Goal: Task Accomplishment & Management: Manage account settings

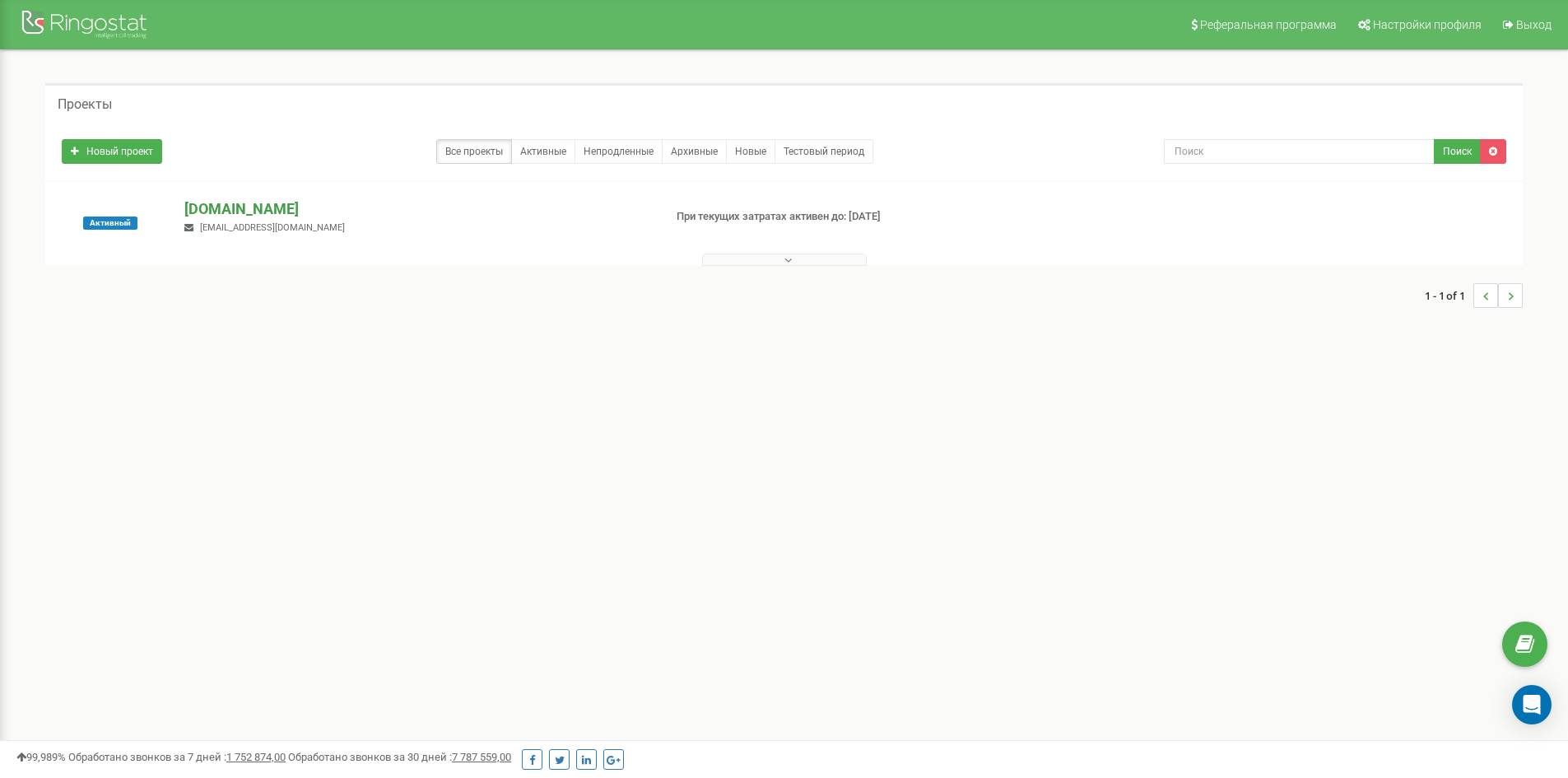
click at [223, 215] on p "[DOMAIN_NAME]" at bounding box center [417, 209] width 465 height 21
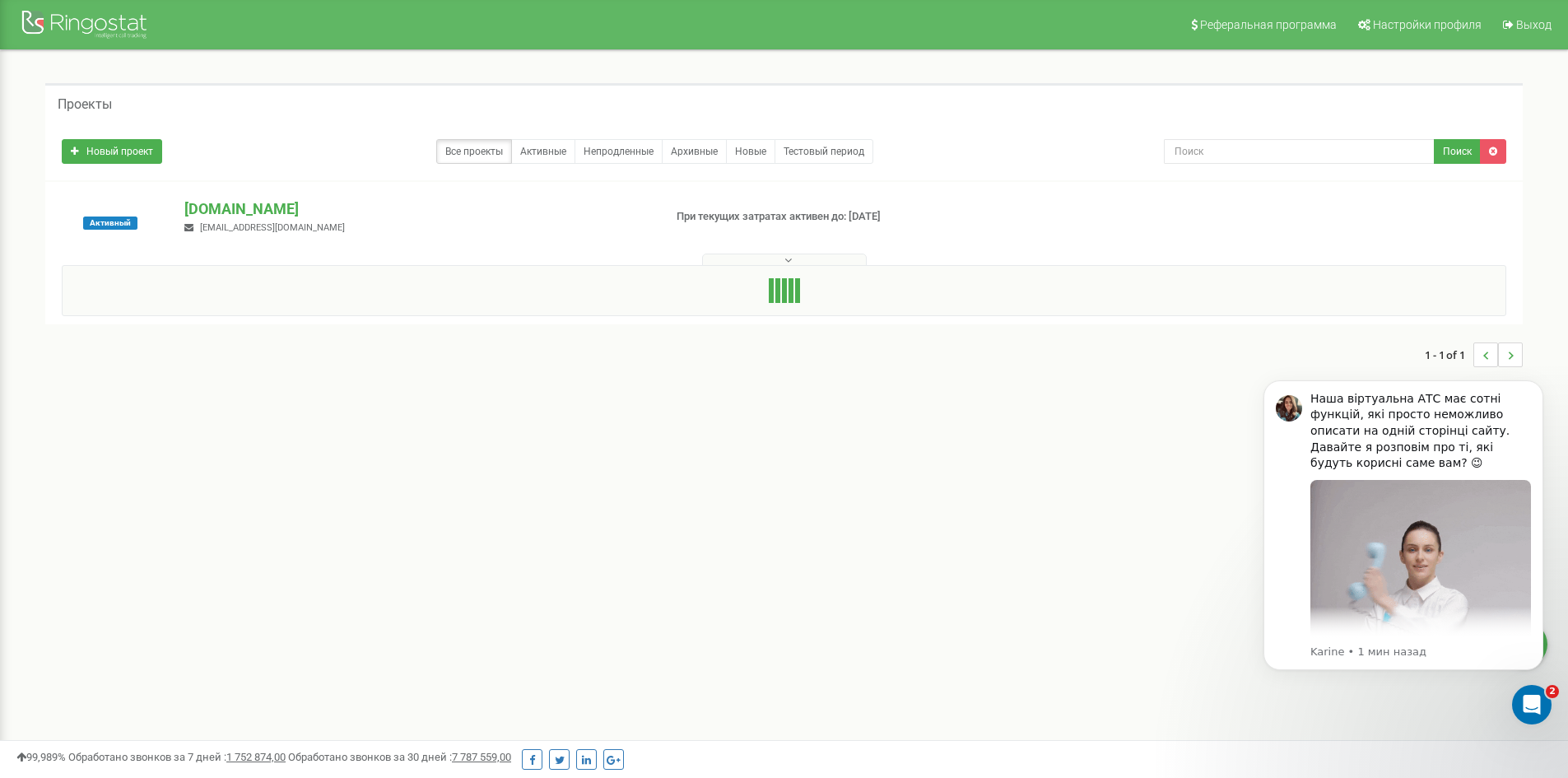
click at [820, 254] on button at bounding box center [785, 260] width 165 height 12
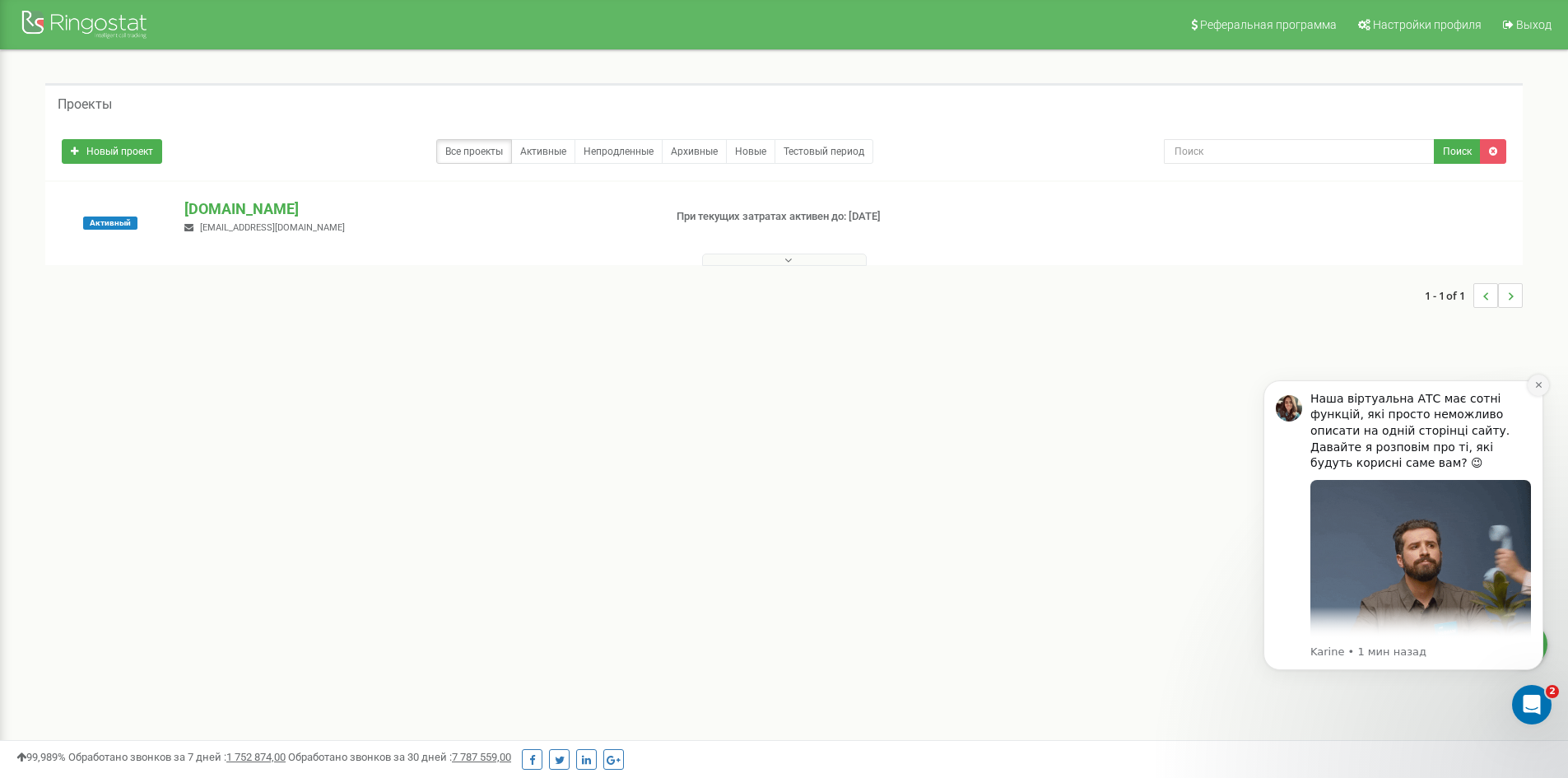
click at [1546, 383] on button "Dismiss notification" at bounding box center [1538, 385] width 21 height 21
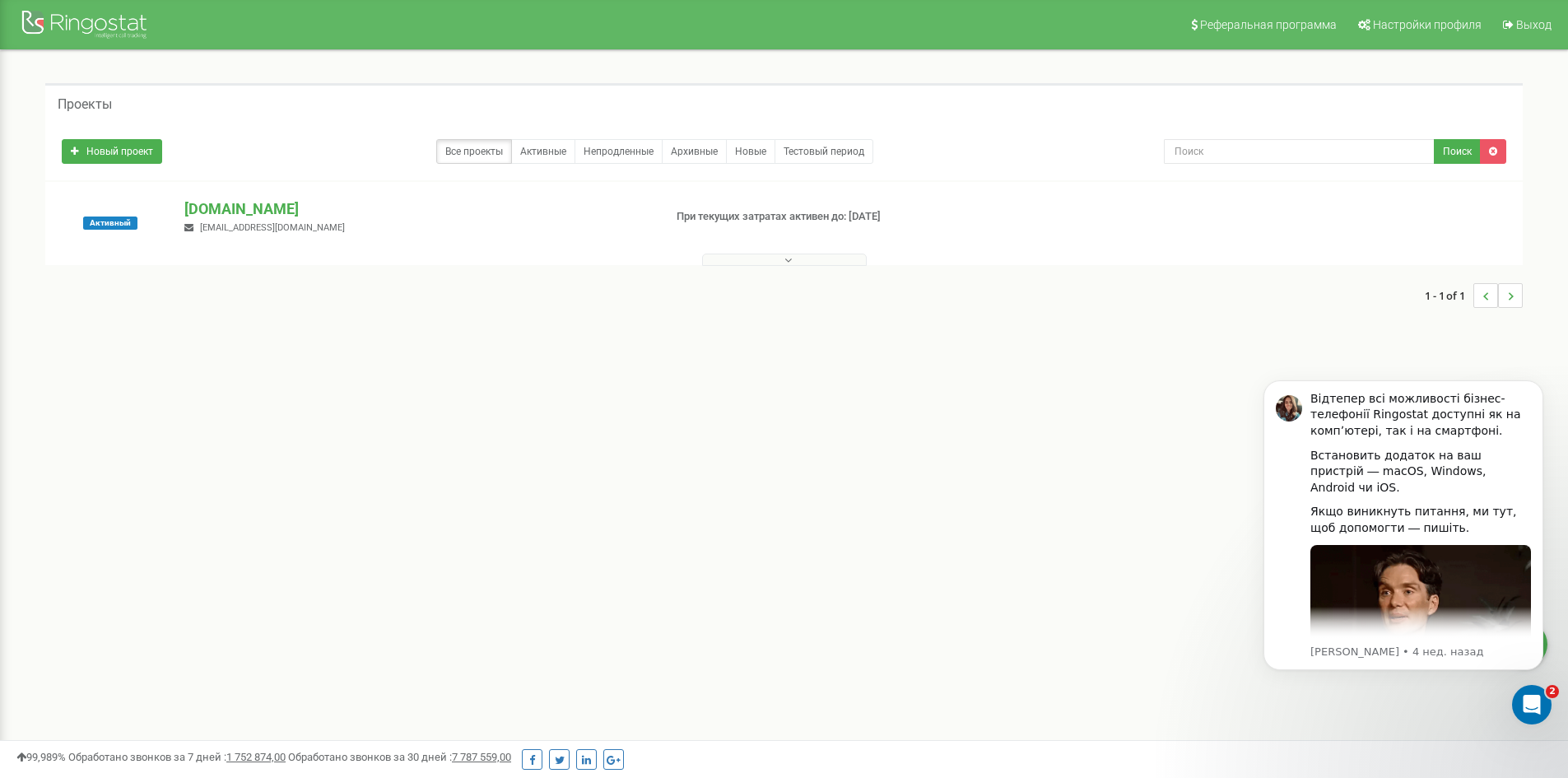
click at [761, 213] on p "При текущих затратах активен до: 03.06.2026" at bounding box center [847, 217] width 342 height 16
click at [532, 156] on link "Активные" at bounding box center [543, 152] width 64 height 25
click at [783, 249] on div at bounding box center [783, 255] width 1469 height 17
click at [783, 253] on button at bounding box center [785, 260] width 165 height 12
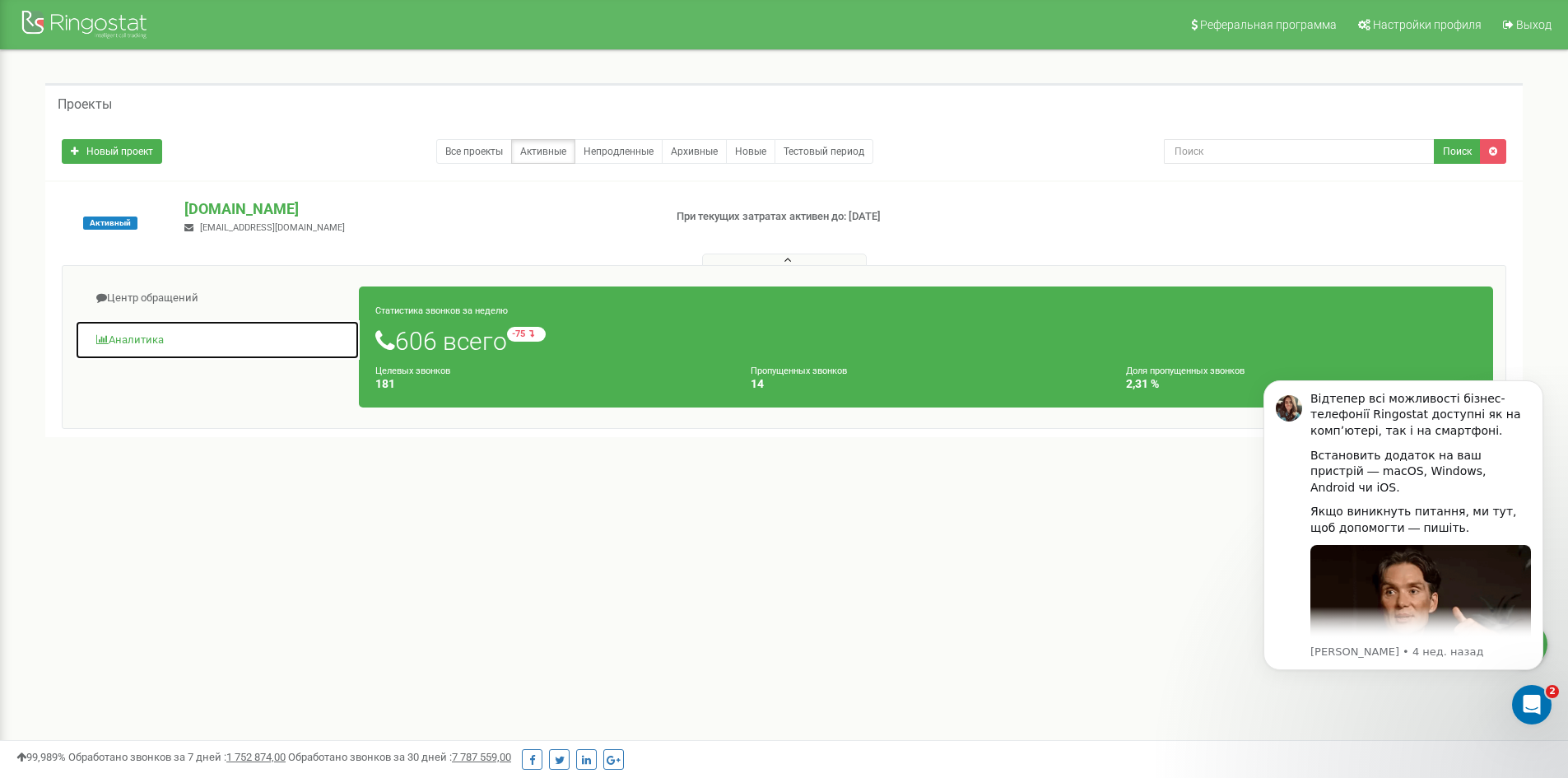
drag, startPoint x: 148, startPoint y: 341, endPoint x: 201, endPoint y: 376, distance: 63.5
click at [148, 341] on link "Аналитика" at bounding box center [217, 340] width 285 height 40
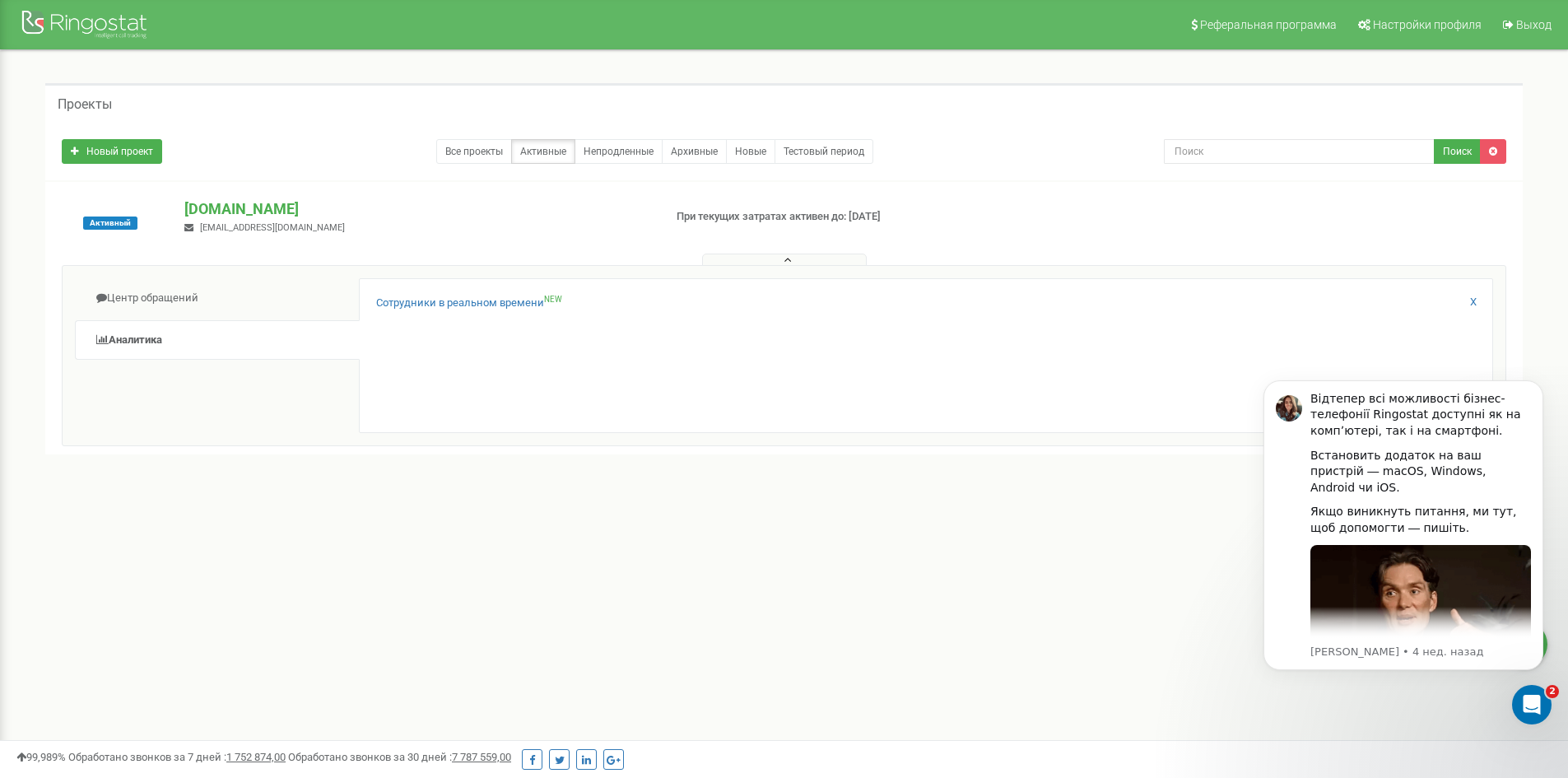
click html "Відтепер всі можливості бізнес-телефонії Ringostat доступні як на компʼютері, т…"
drag, startPoint x: 1528, startPoint y: 705, endPoint x: 2966, endPoint y: 1395, distance: 1595.0
click at [1527, 706] on icon "Открыть службу сообщений Intercom" at bounding box center [1529, 703] width 27 height 27
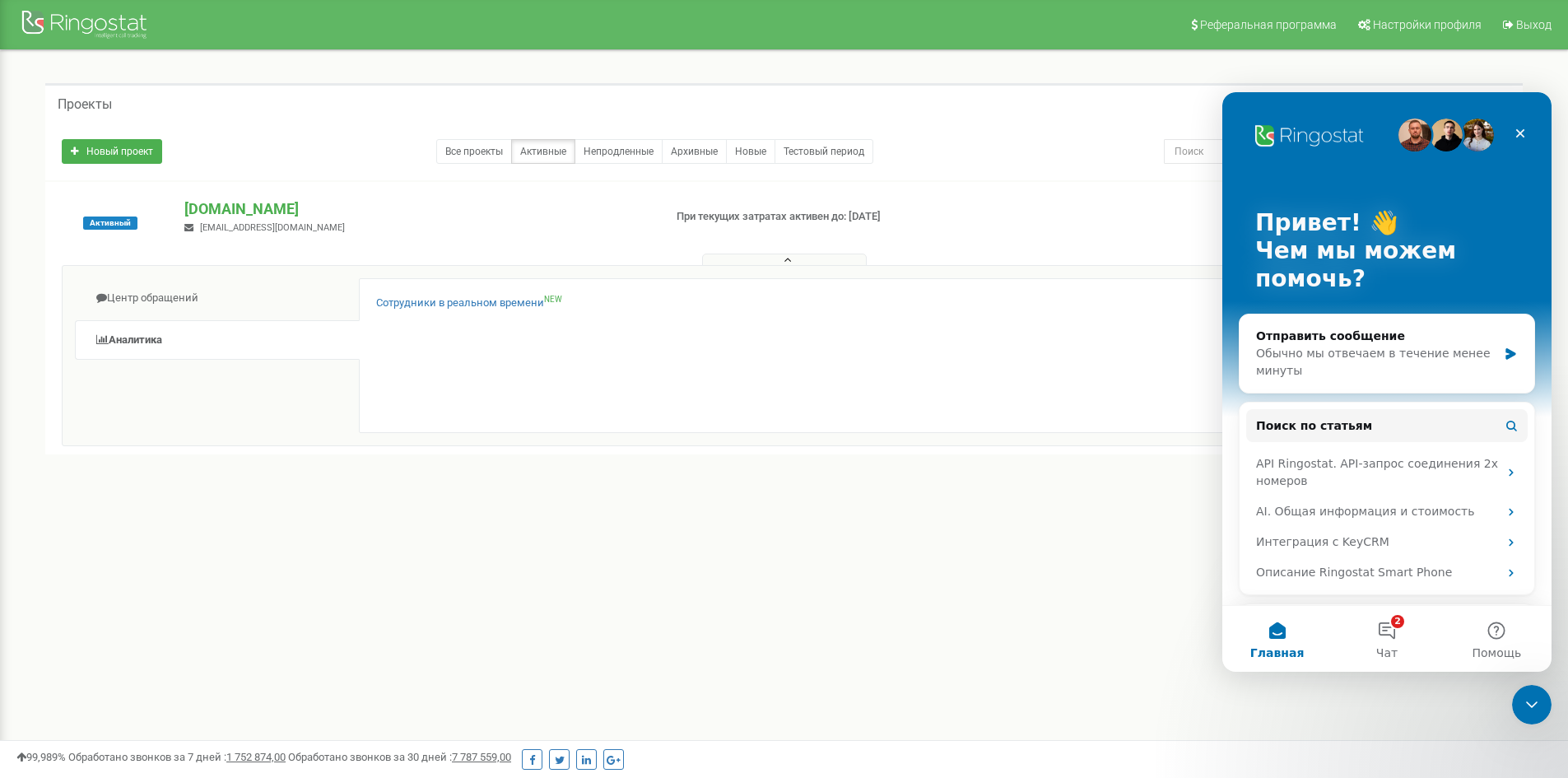
click at [980, 666] on div "Реферальная программа Настройки профиля Выход Проекты Новый проект Все проекты …" at bounding box center [784, 494] width 1568 height 988
click at [1525, 699] on icon "Закрыть службу сообщений Intercom" at bounding box center [1529, 702] width 20 height 20
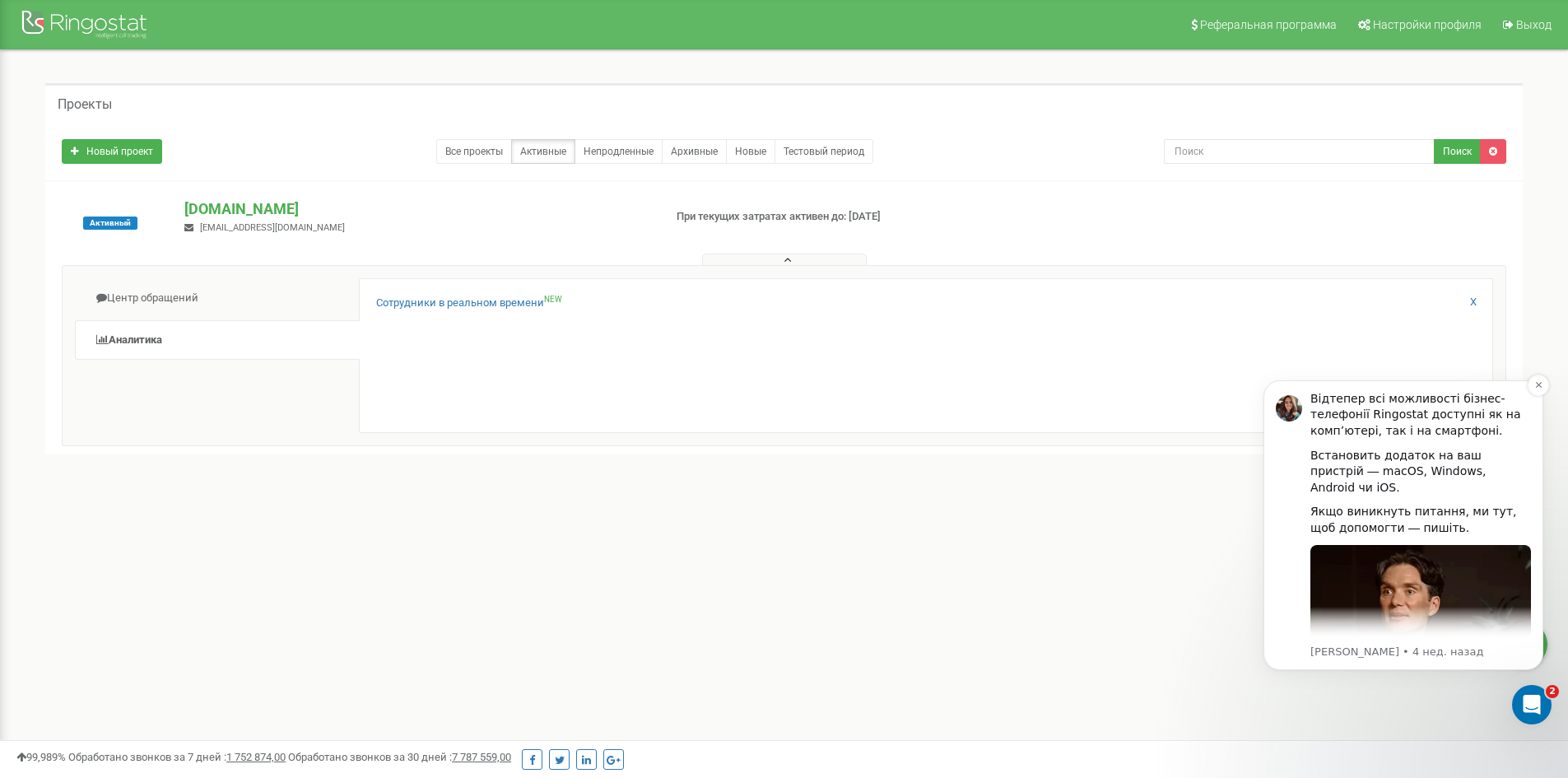
click at [1350, 421] on div "Відтепер всі можливості бізнес-телефонії Ringostat доступні як на компʼютері, т…" at bounding box center [1421, 415] width 221 height 48
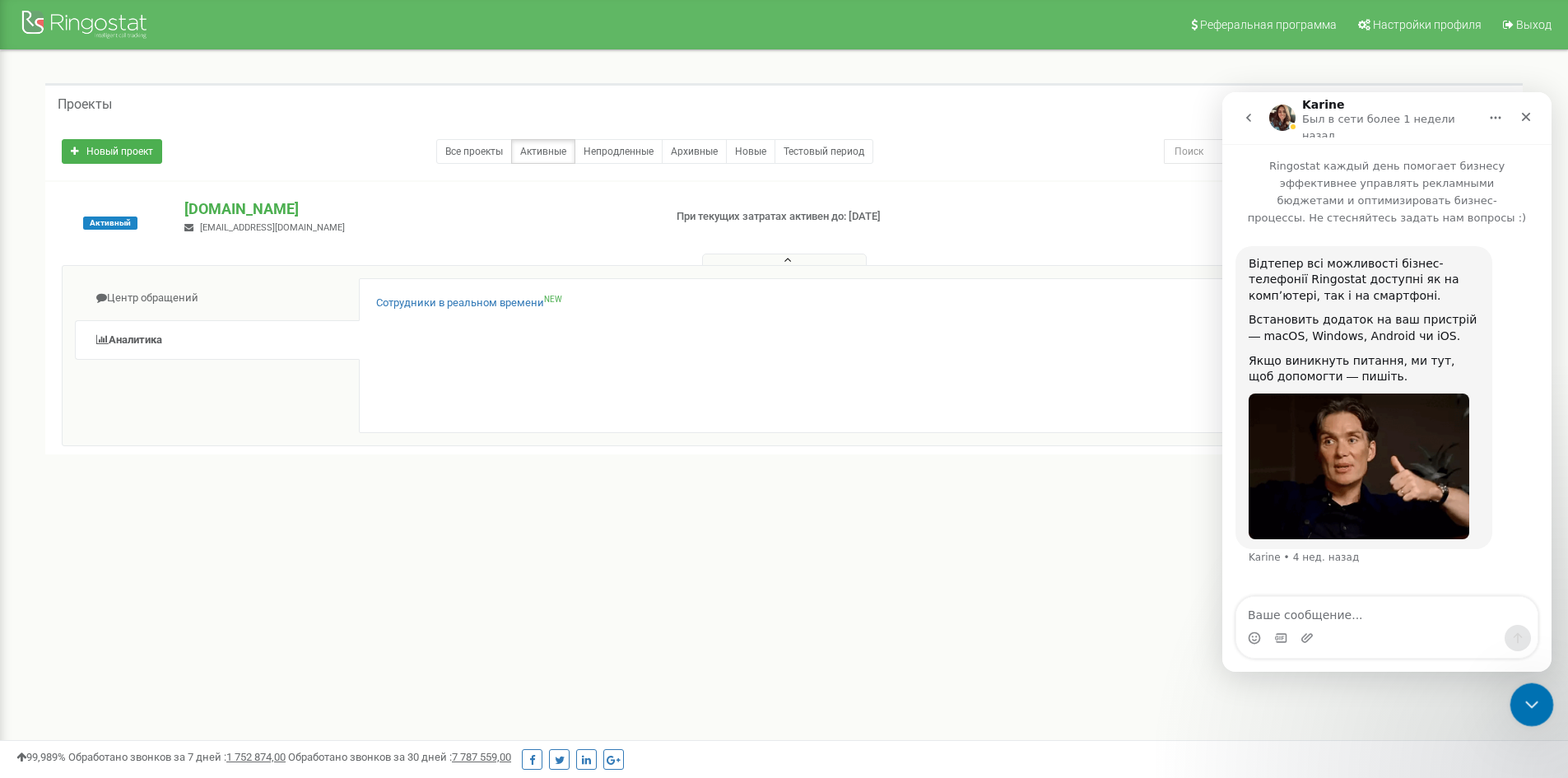
click at [1542, 724] on body "Реферальная программа Настройки профиля Выход Проекты Новый проект Все проекты …" at bounding box center [784, 494] width 1568 height 988
click at [1523, 121] on div "Закрыть" at bounding box center [1526, 117] width 30 height 30
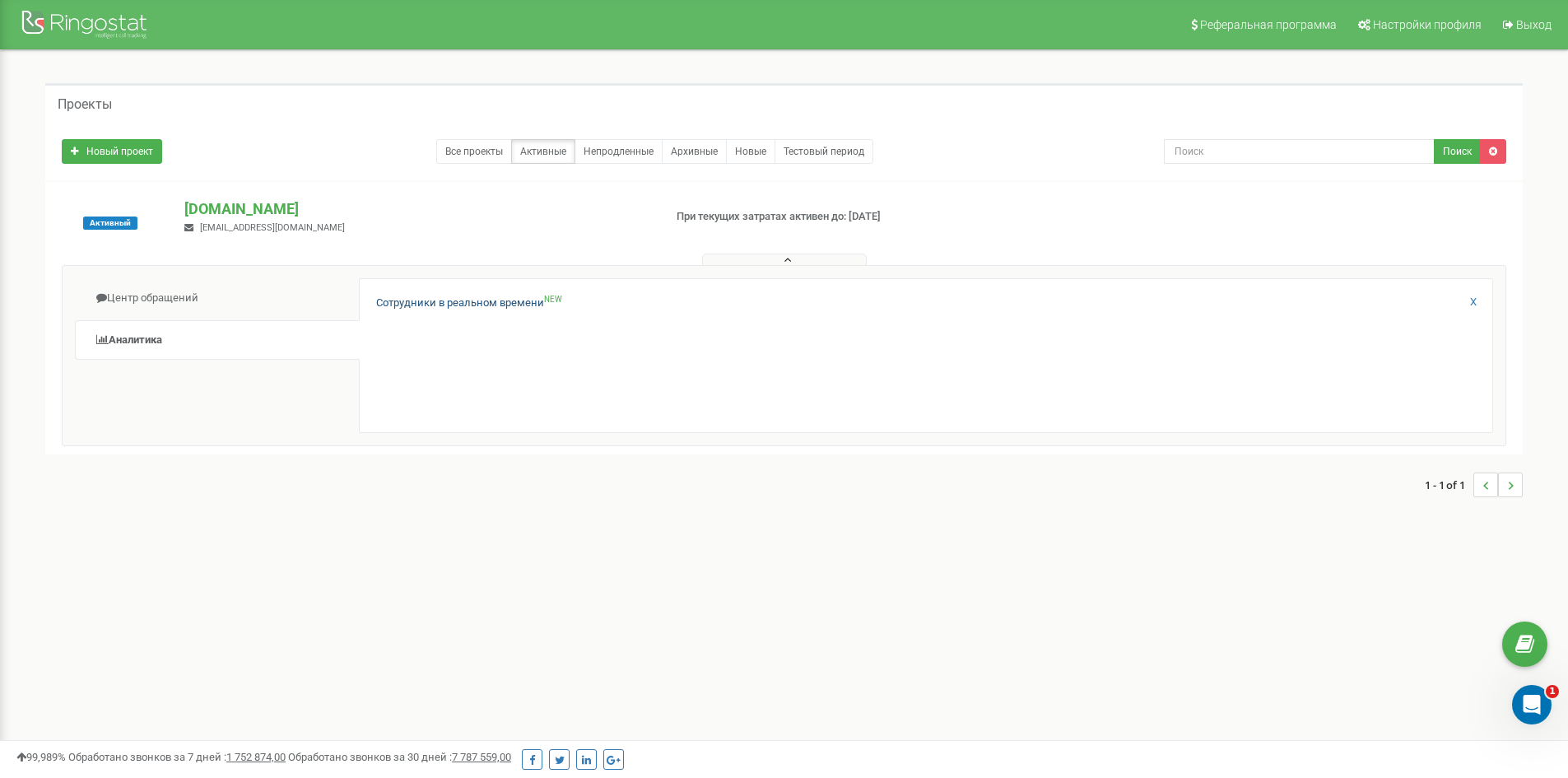
click at [432, 301] on link "Сотрудники в реальном времени NEW" at bounding box center [469, 303] width 186 height 16
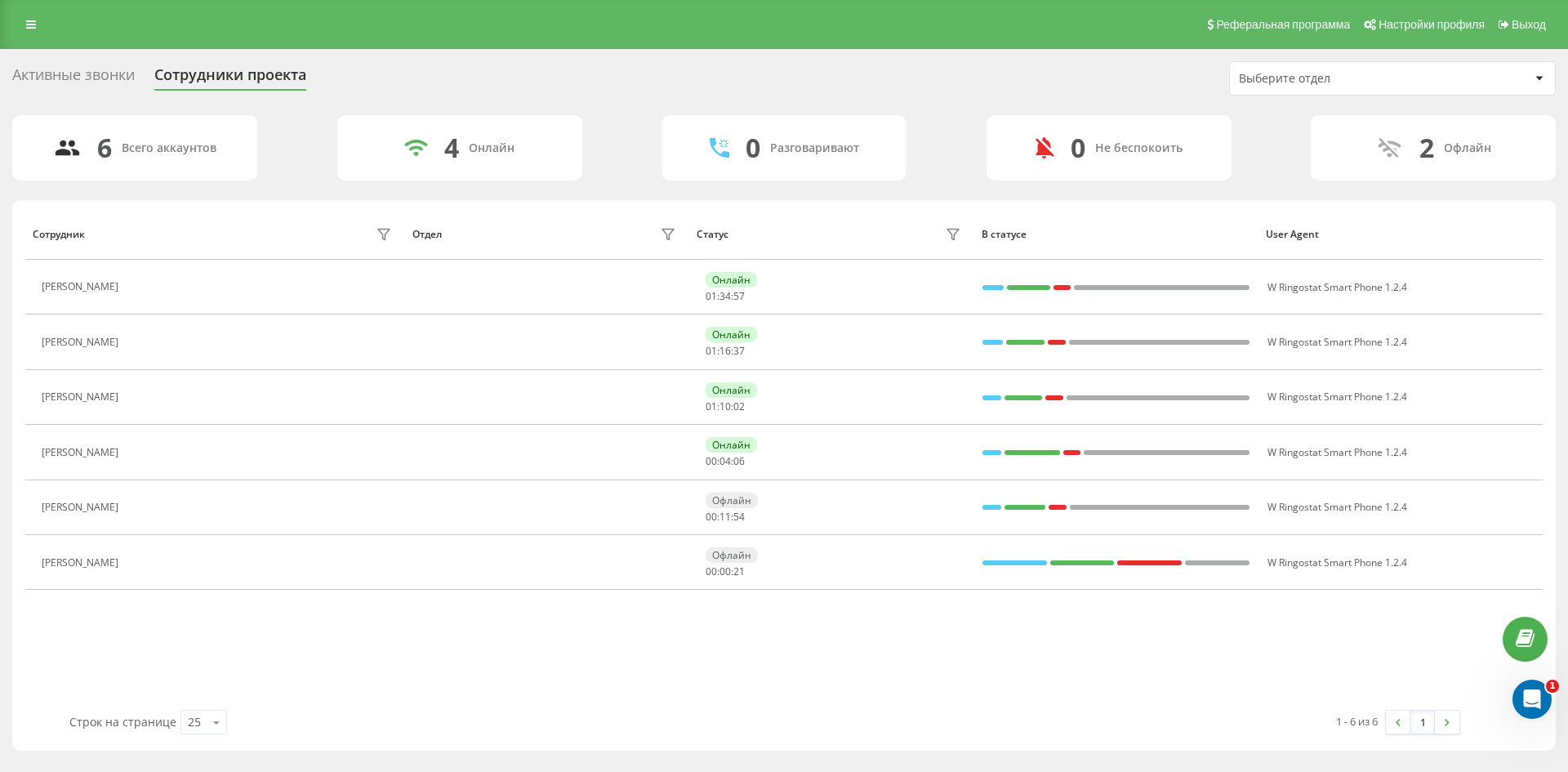
click at [82, 76] on div "Активные звонки" at bounding box center [73, 78] width 123 height 25
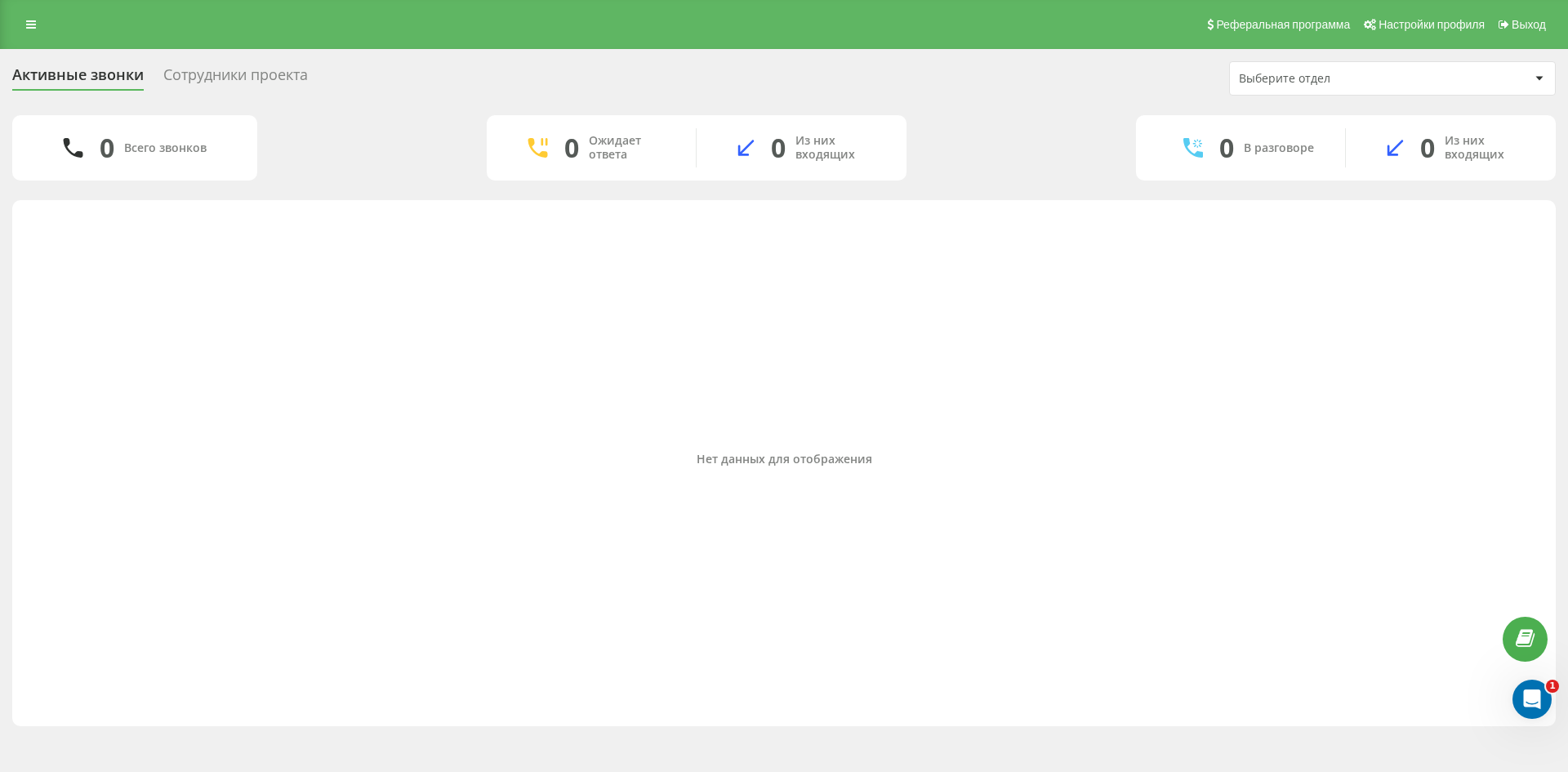
click at [1348, 70] on div "Выберите отдел" at bounding box center [1392, 78] width 325 height 33
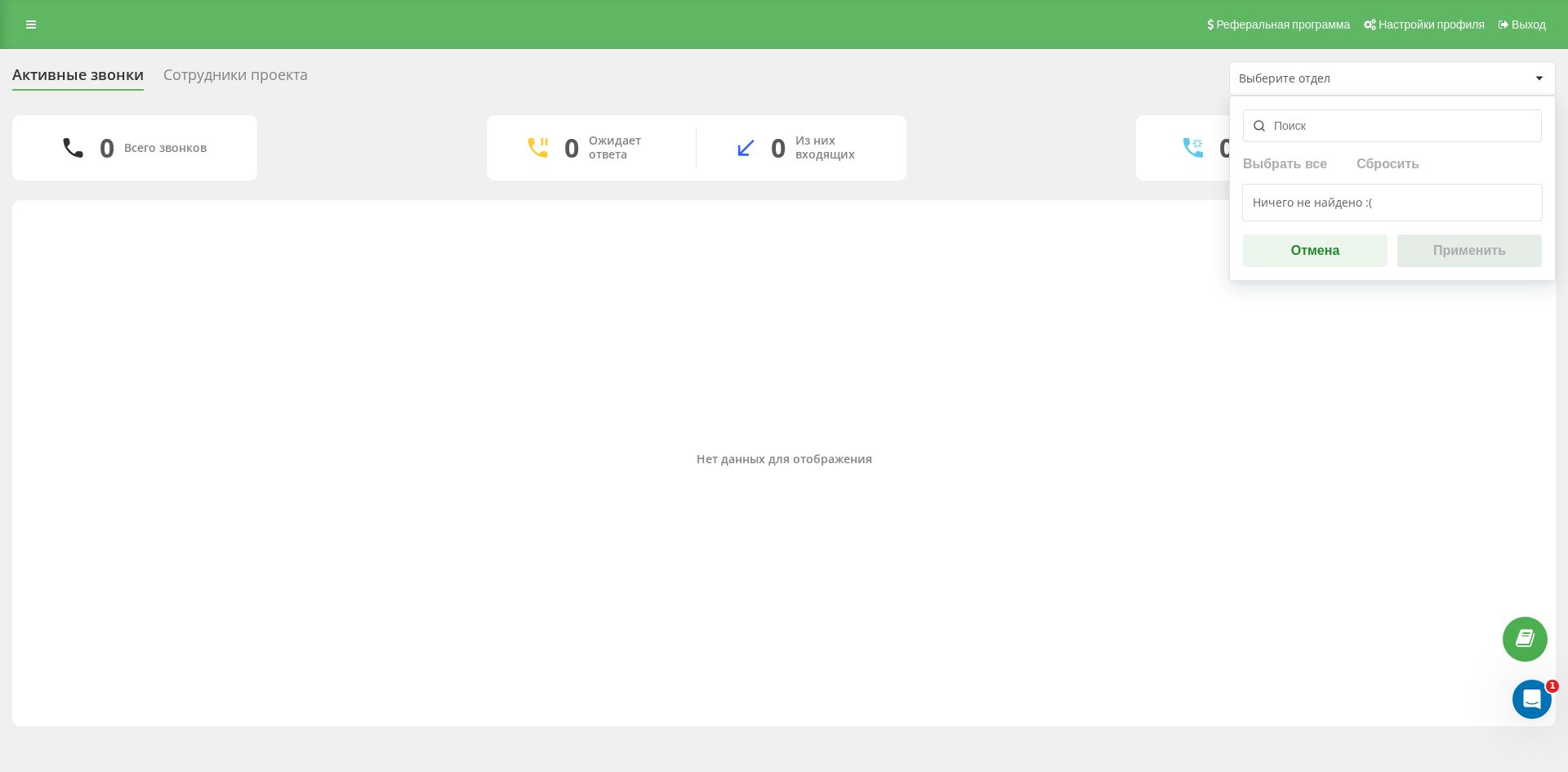
click at [1200, 335] on div "Нет данных для отображения" at bounding box center [784, 459] width 1518 height 501
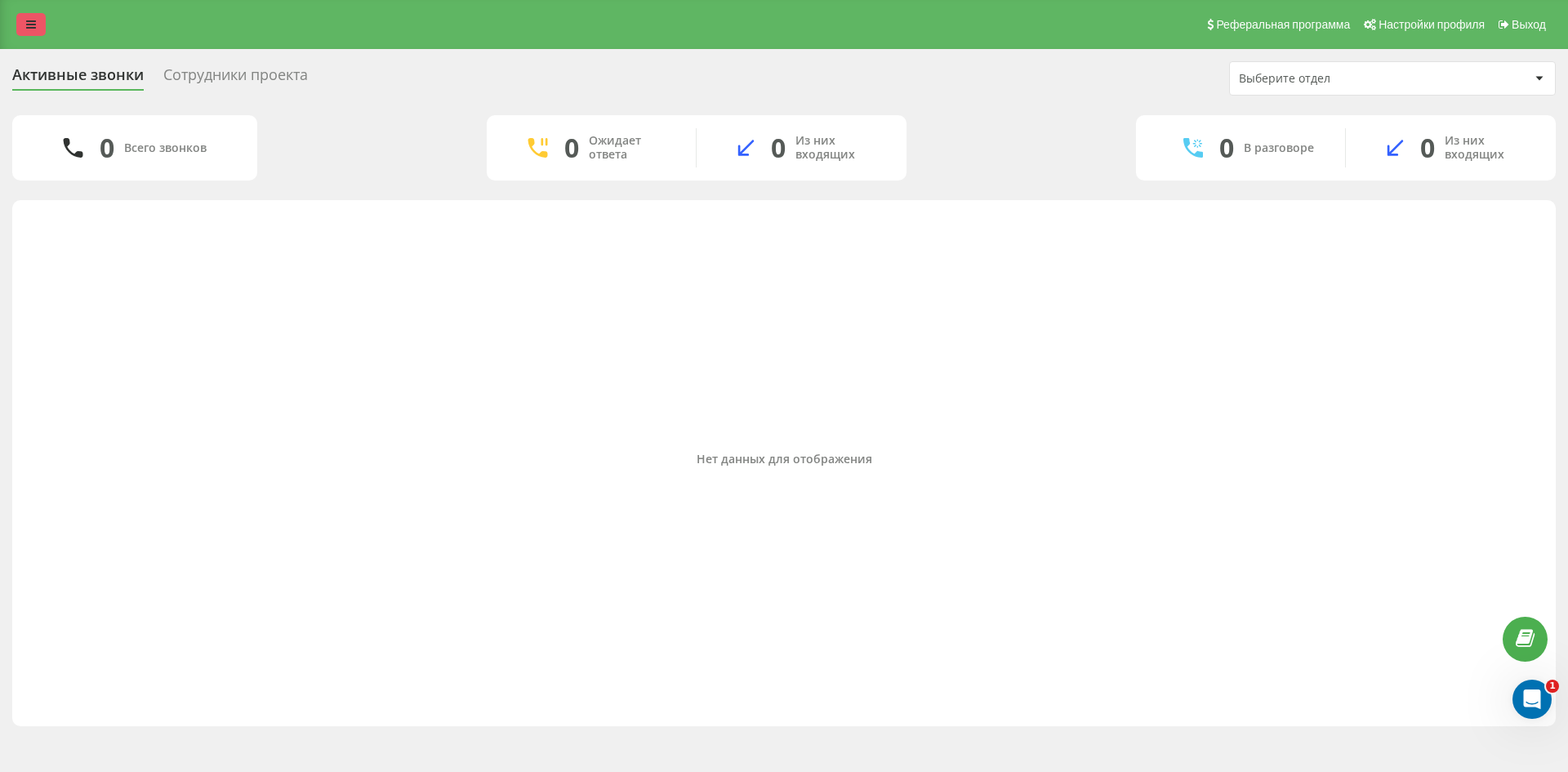
click at [33, 17] on link at bounding box center [31, 24] width 30 height 23
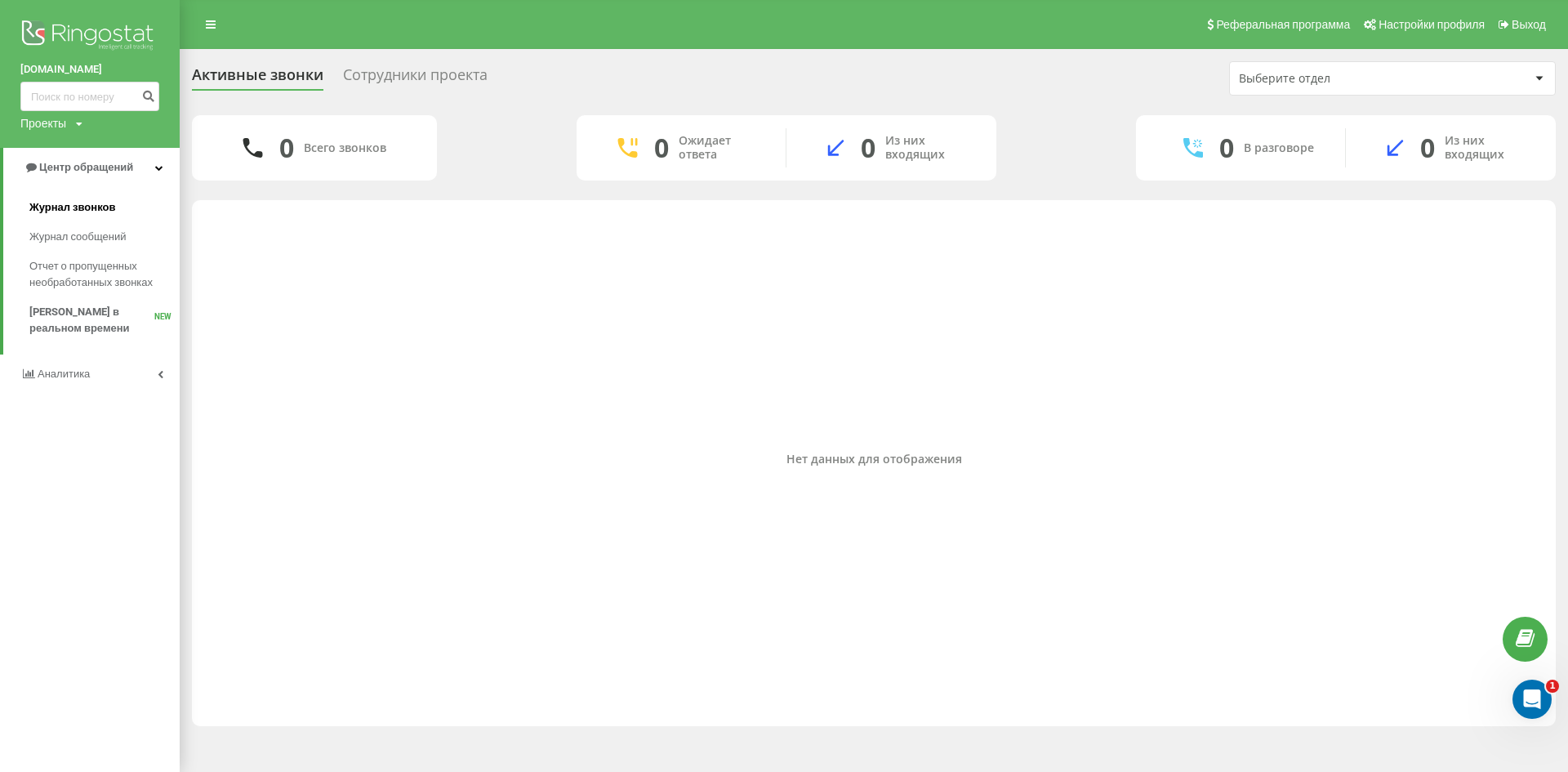
click at [105, 205] on span "Журнал звонков" at bounding box center [72, 207] width 86 height 17
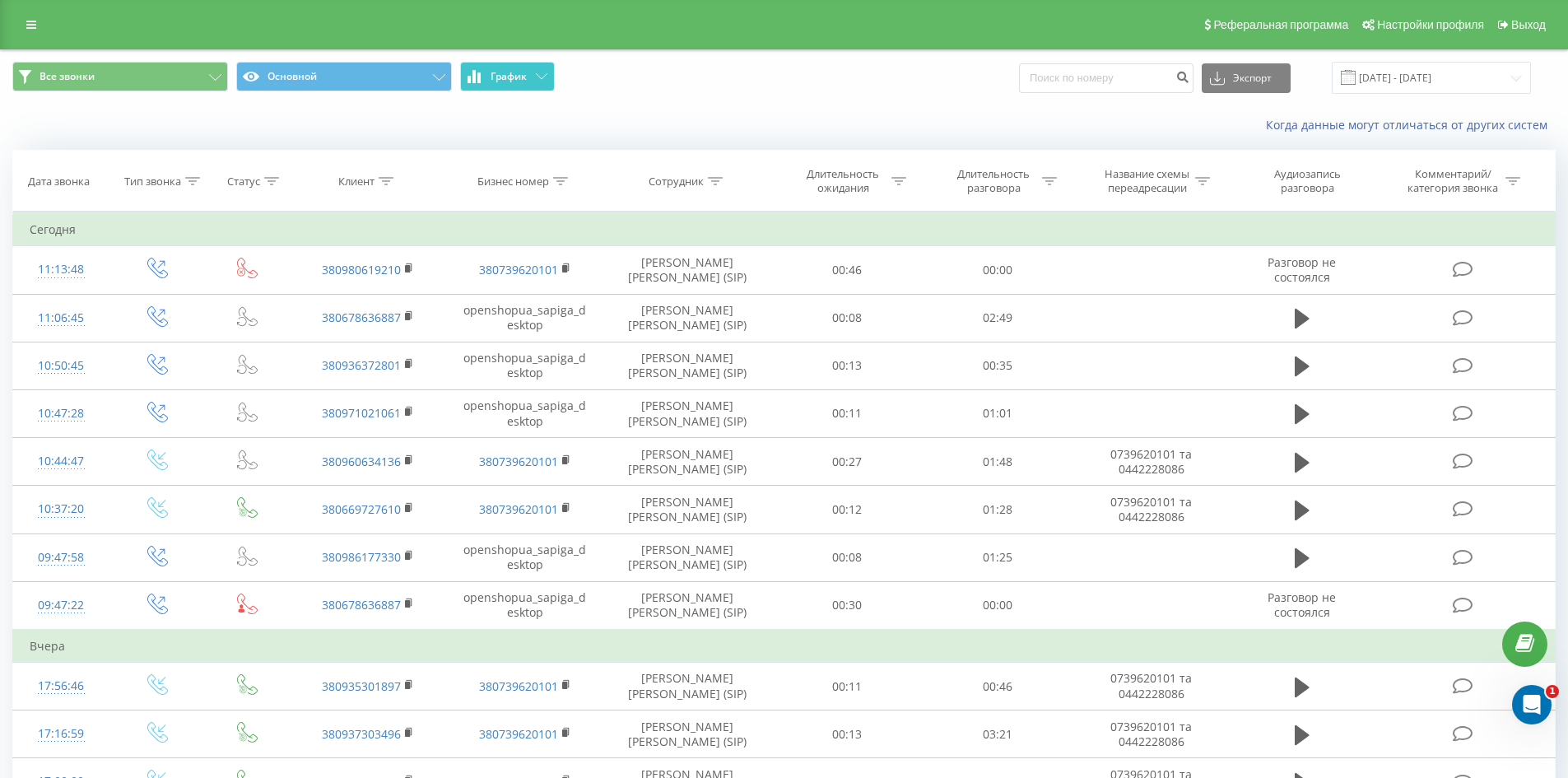
click at [524, 74] on span "График" at bounding box center [508, 76] width 36 height 11
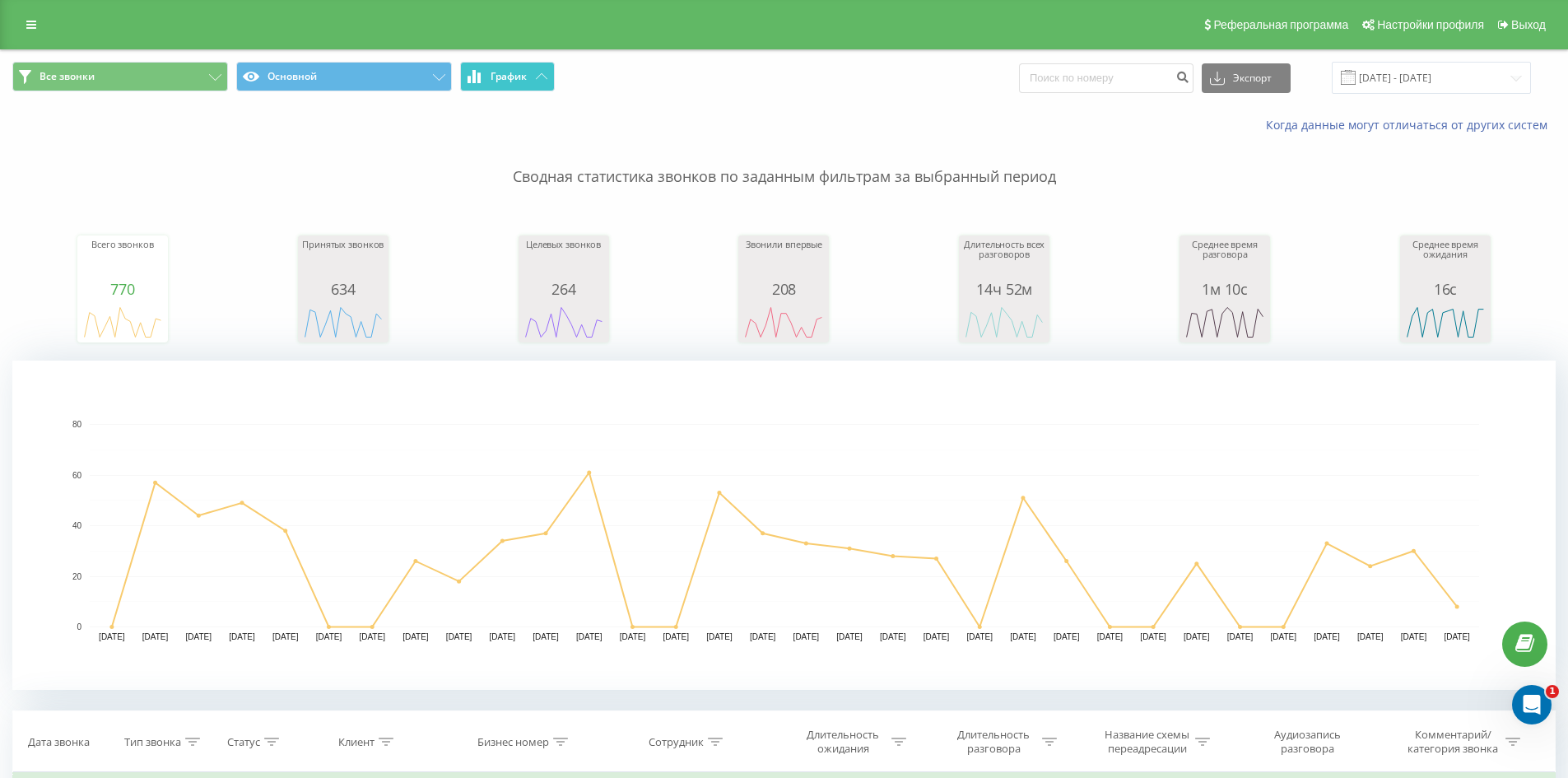
click at [524, 74] on span "График" at bounding box center [508, 76] width 36 height 11
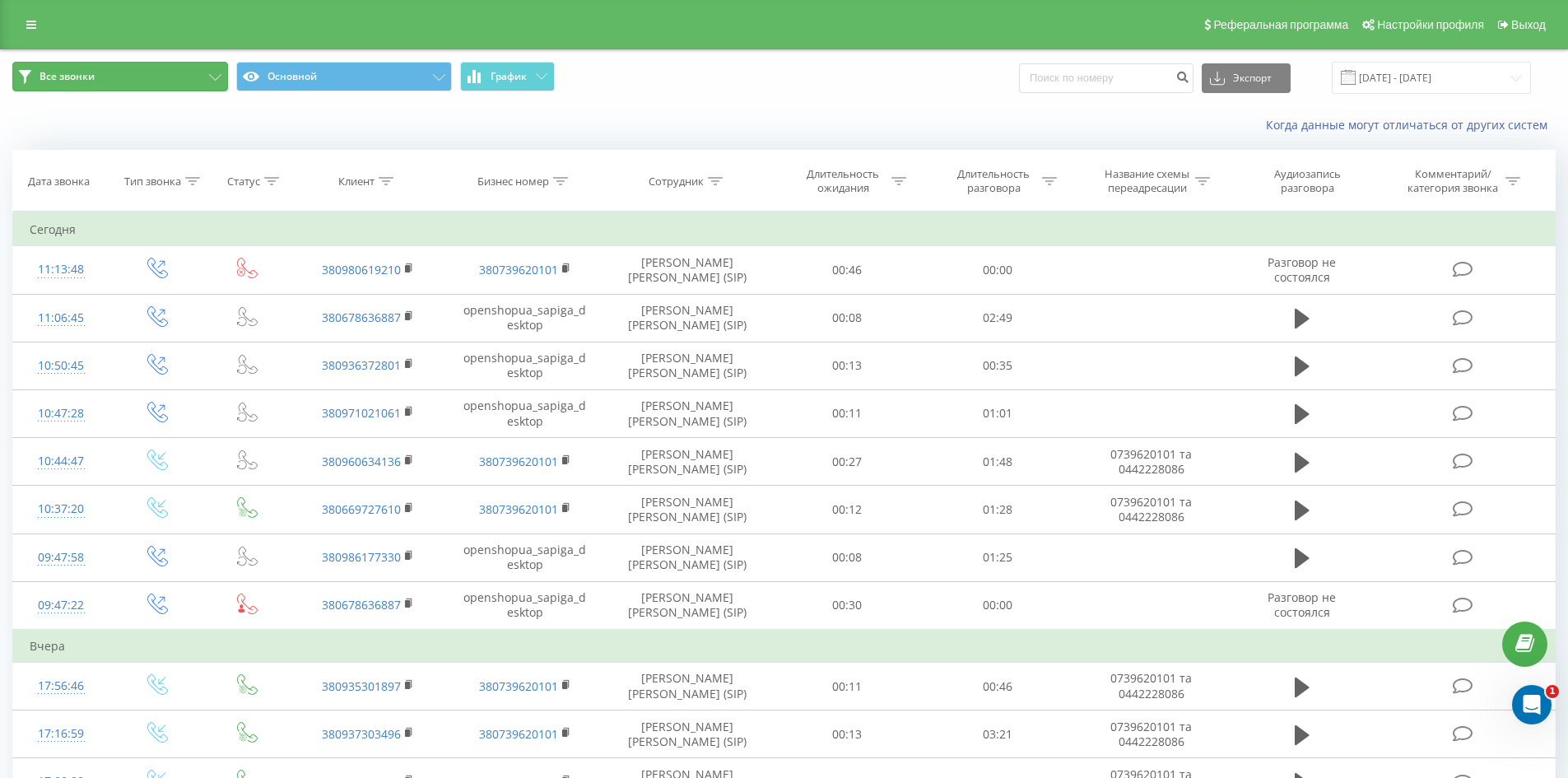
click at [146, 75] on button "Все звонки" at bounding box center [120, 76] width 216 height 30
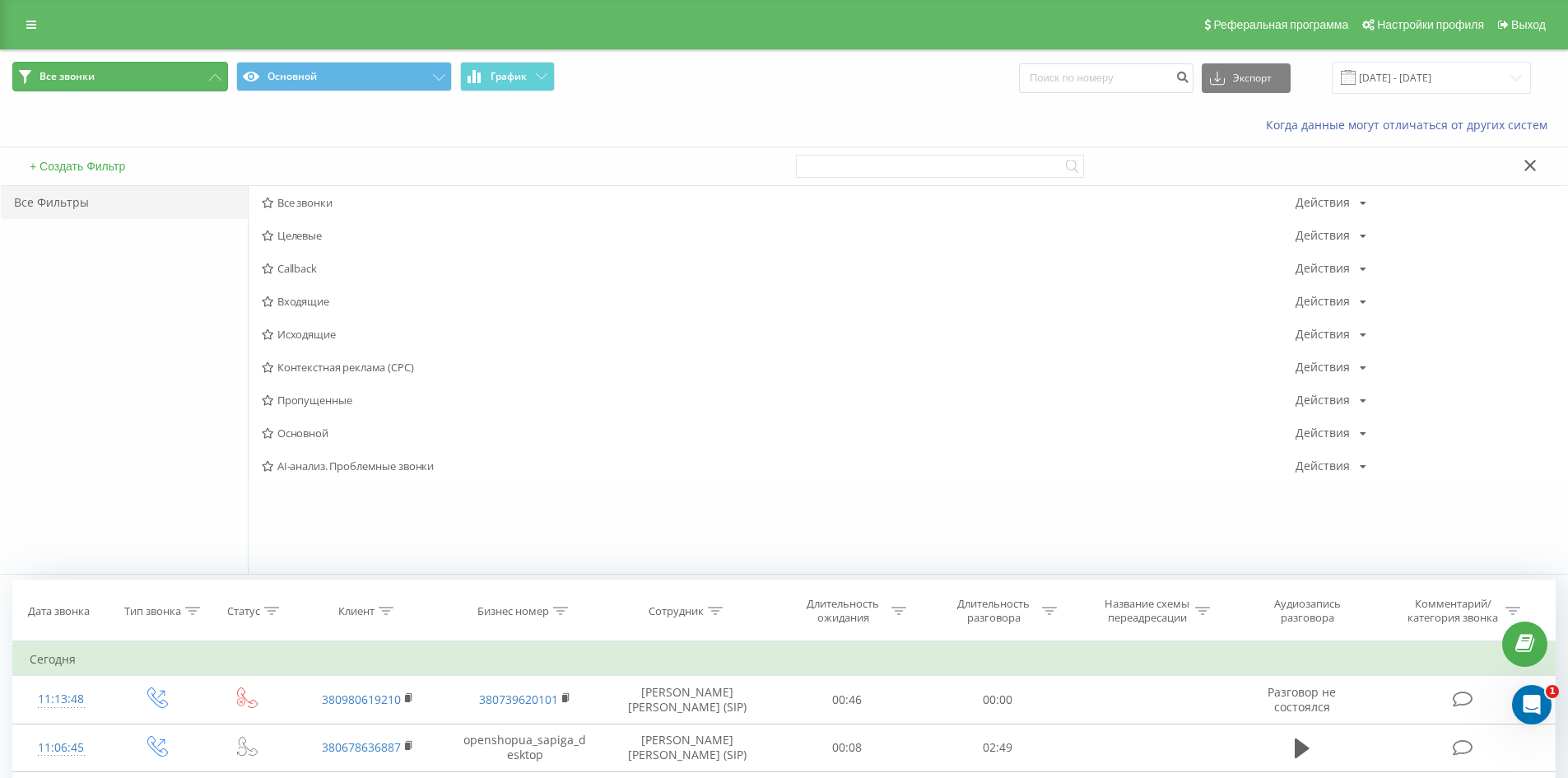
click at [146, 75] on button "Все звонки" at bounding box center [120, 76] width 216 height 30
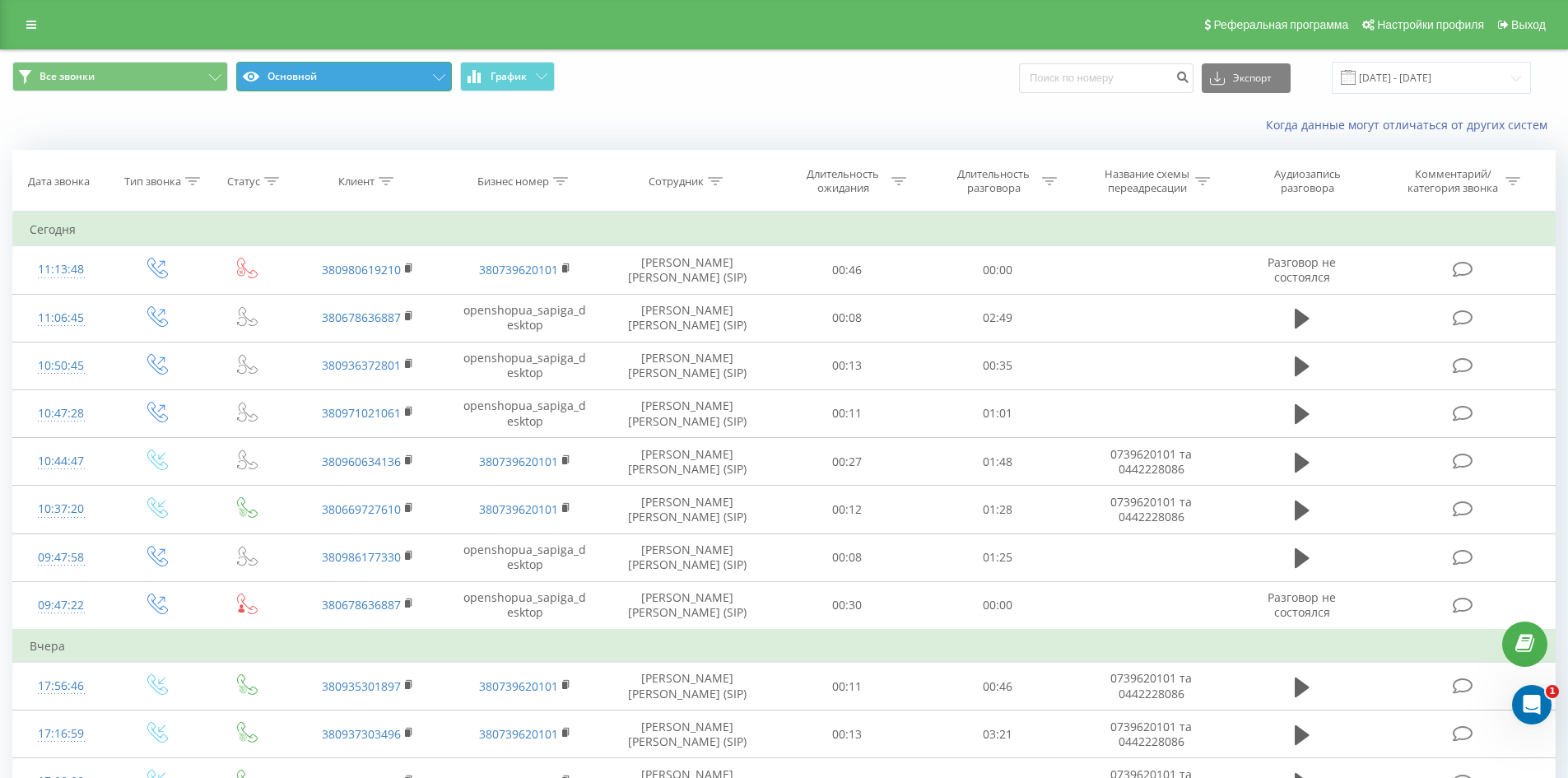
click at [365, 69] on button "Основной" at bounding box center [344, 76] width 216 height 30
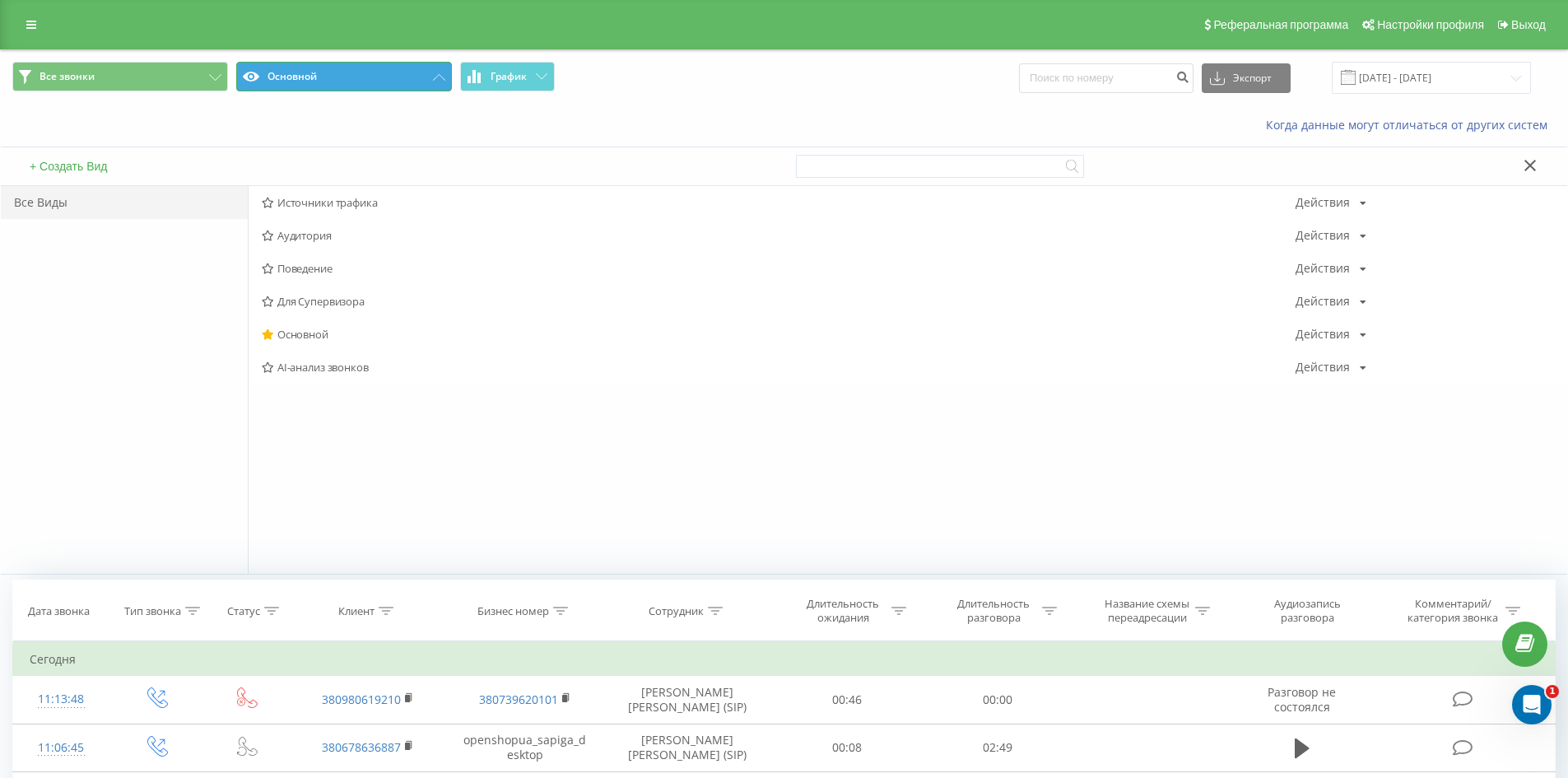
click at [365, 69] on button "Основной" at bounding box center [344, 76] width 216 height 30
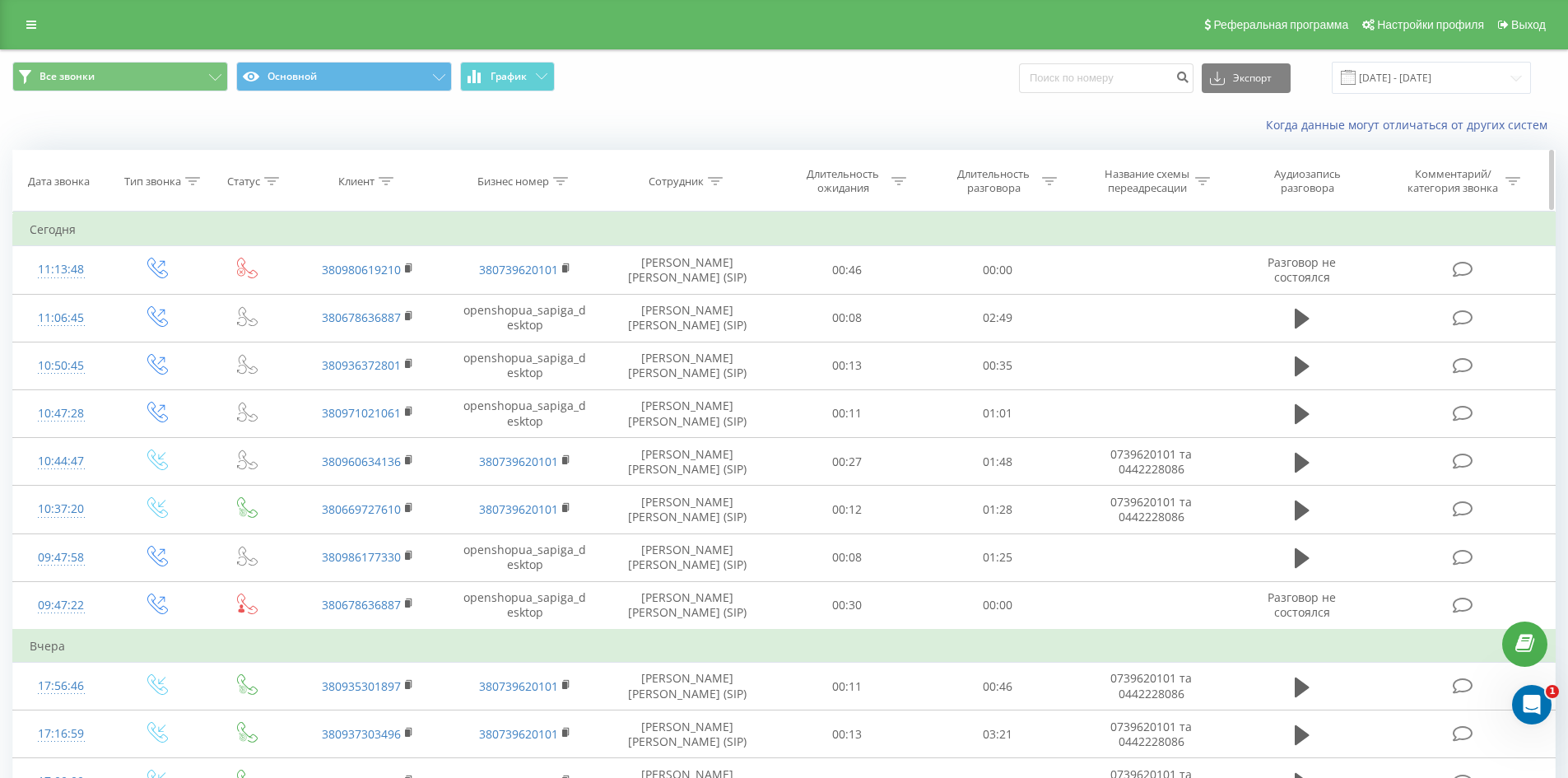
click at [675, 181] on div "Сотрудник" at bounding box center [676, 182] width 55 height 14
click at [707, 266] on div at bounding box center [678, 261] width 117 height 16
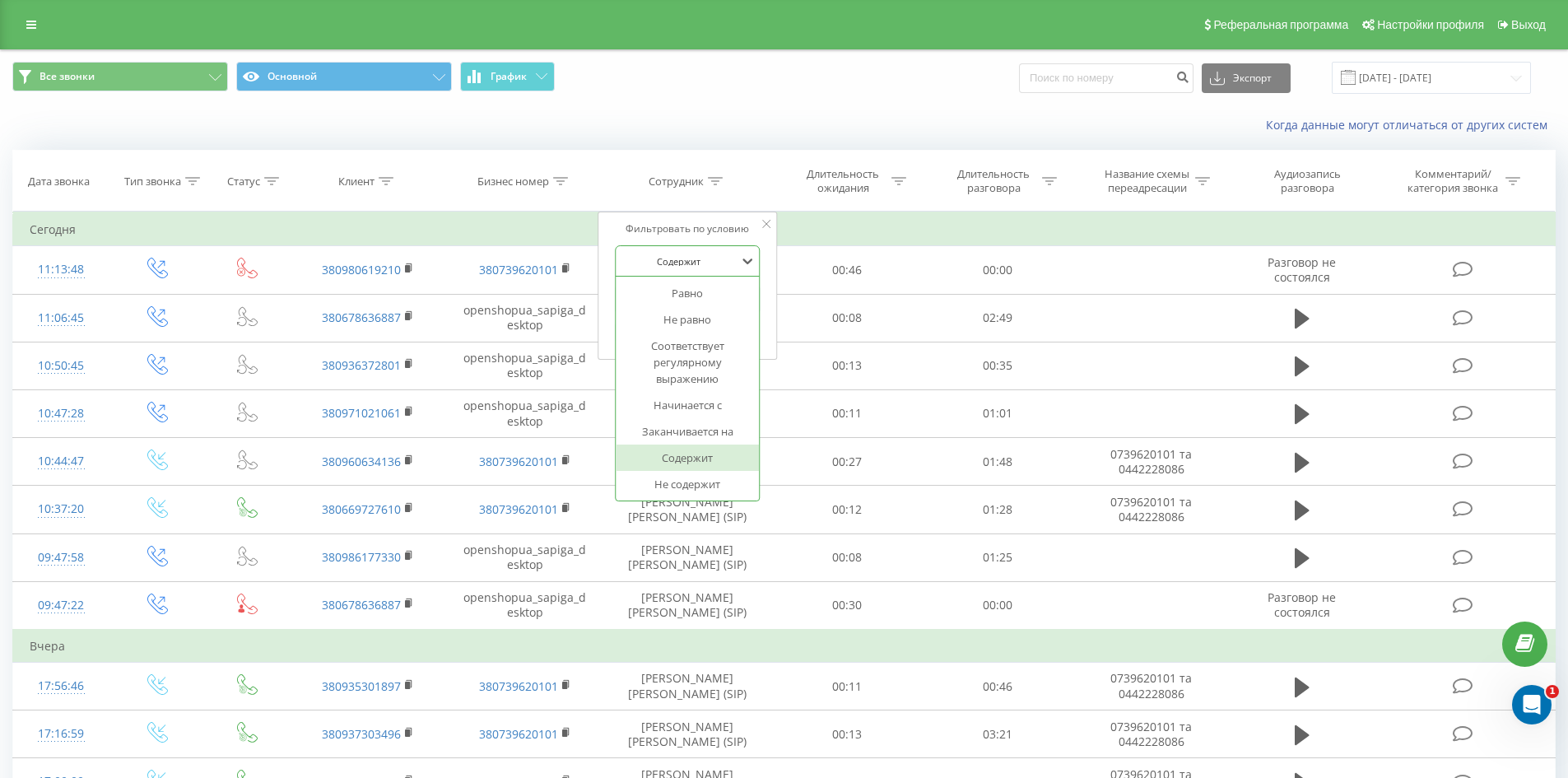
click at [707, 266] on div at bounding box center [678, 261] width 117 height 16
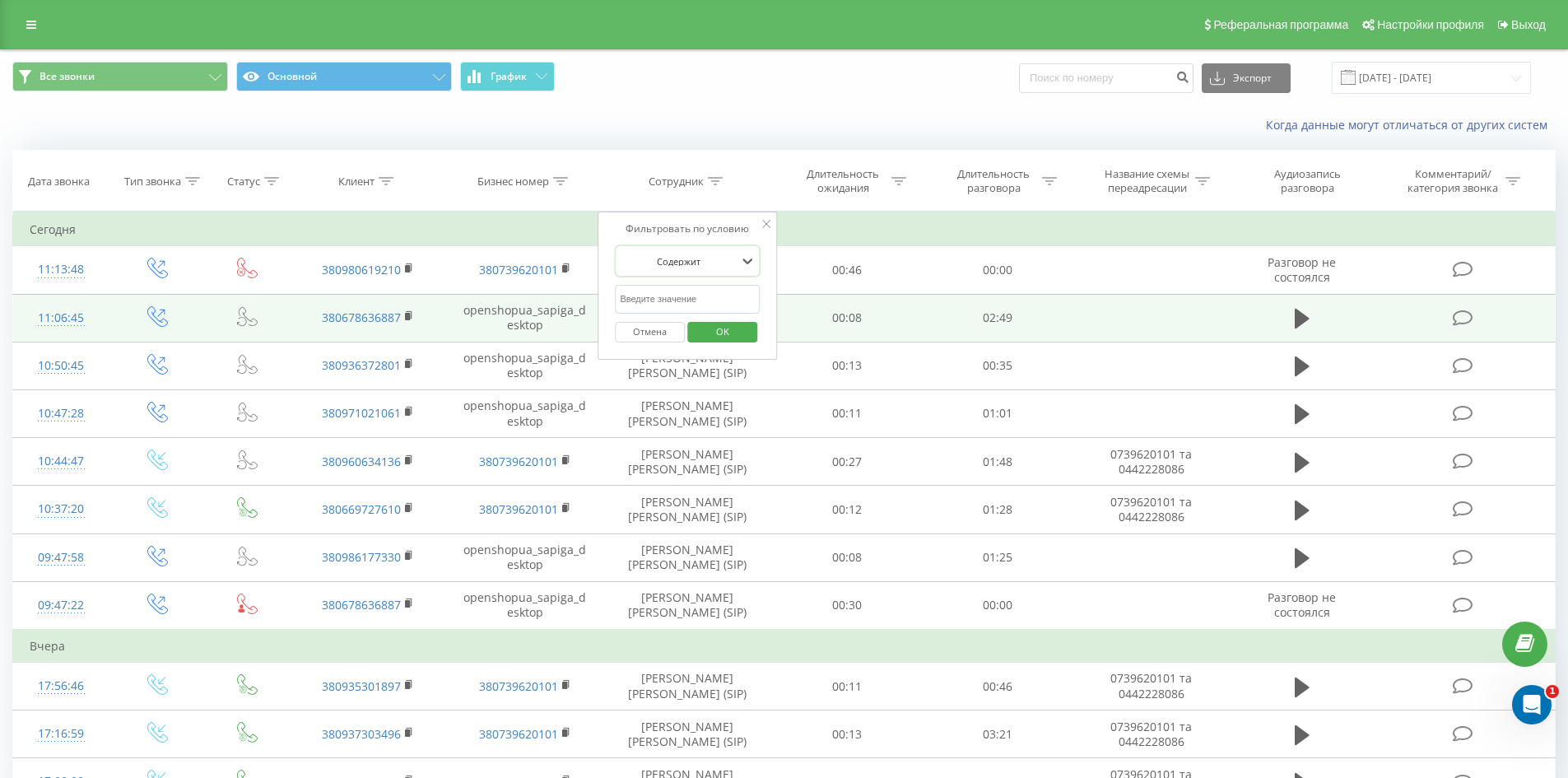
click at [824, 311] on td "00:08" at bounding box center [847, 318] width 151 height 47
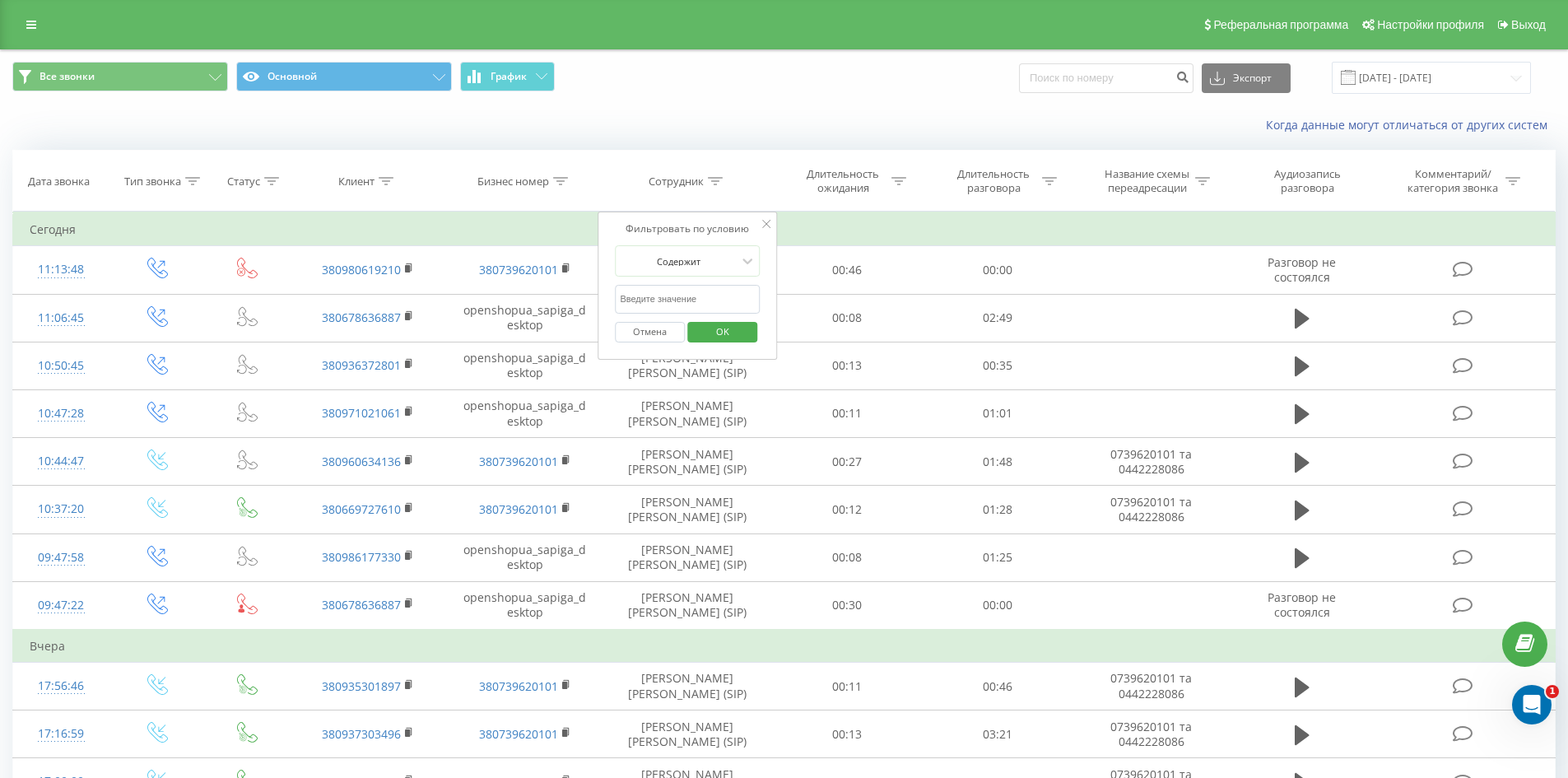
click at [767, 223] on icon at bounding box center [766, 224] width 8 height 8
click at [49, 25] on div "Реферальная программа Настройки профиля Выход" at bounding box center [784, 25] width 1568 height 49
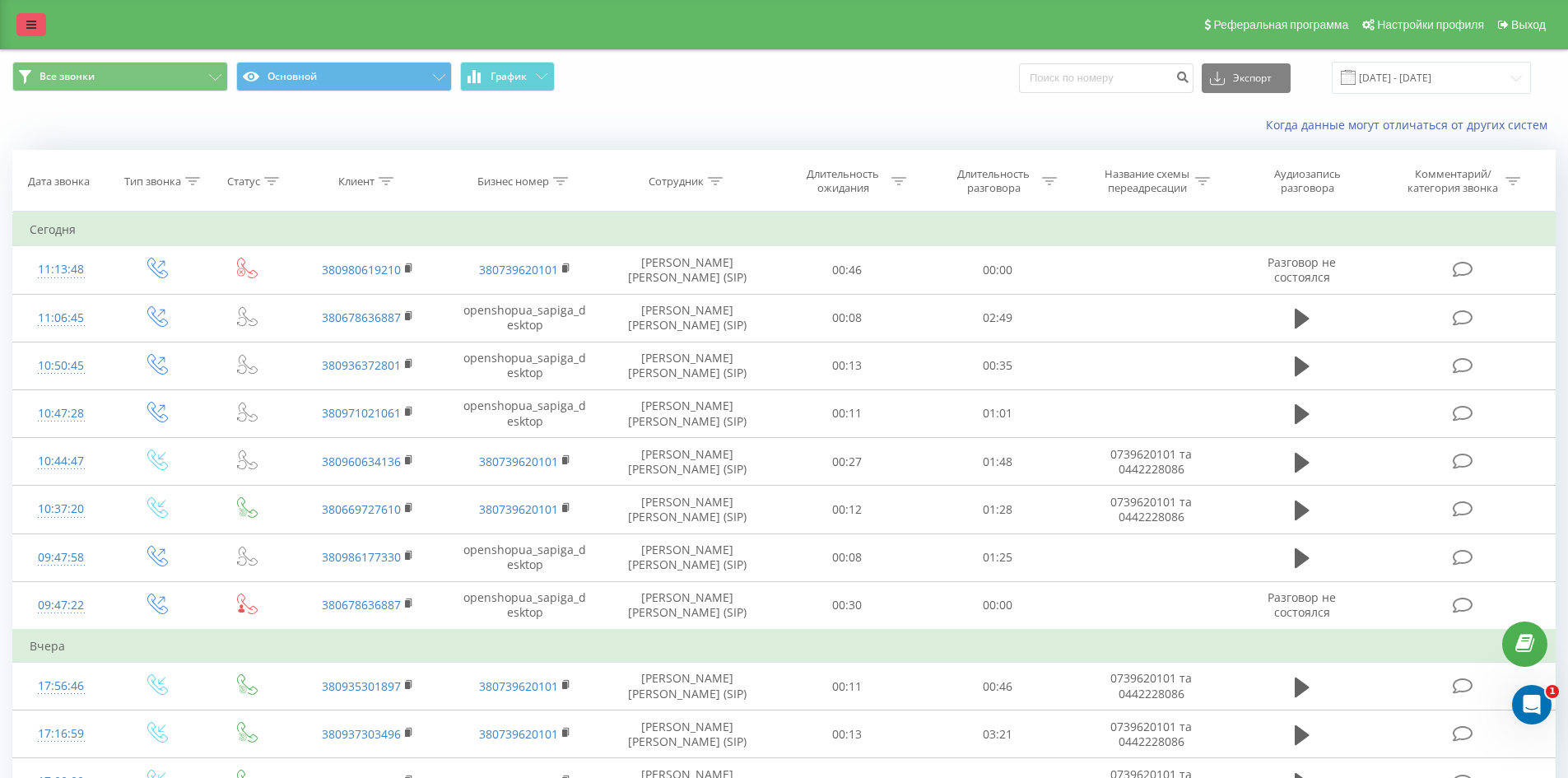
click at [41, 25] on link at bounding box center [32, 25] width 30 height 23
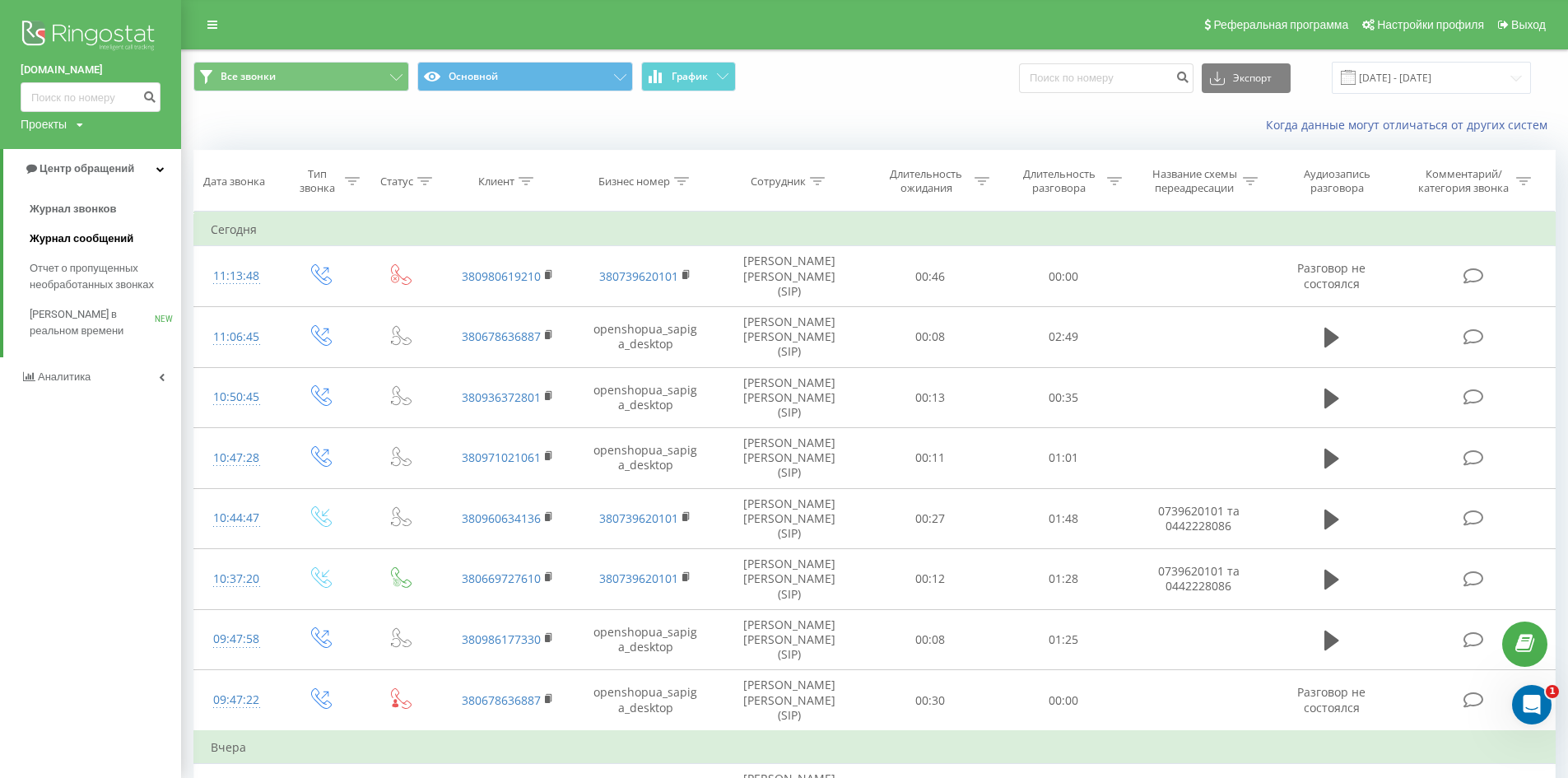
click at [83, 249] on link "Журнал сообщений" at bounding box center [105, 239] width 152 height 30
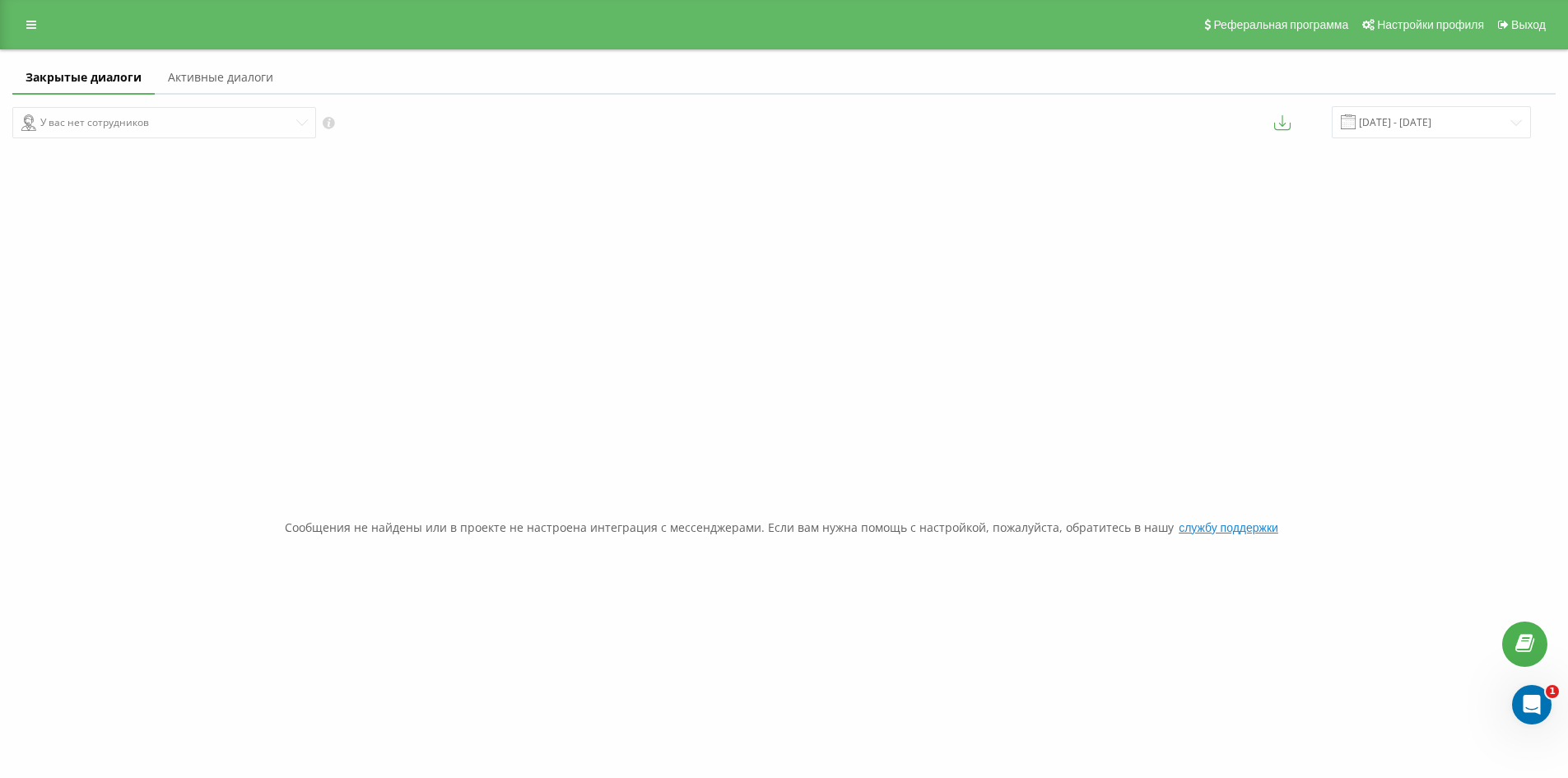
click at [215, 85] on link "Активные диалоги" at bounding box center [220, 78] width 132 height 33
click at [47, 78] on link "Закрытые диалоги" at bounding box center [78, 78] width 132 height 33
click at [26, 28] on icon at bounding box center [31, 25] width 10 height 11
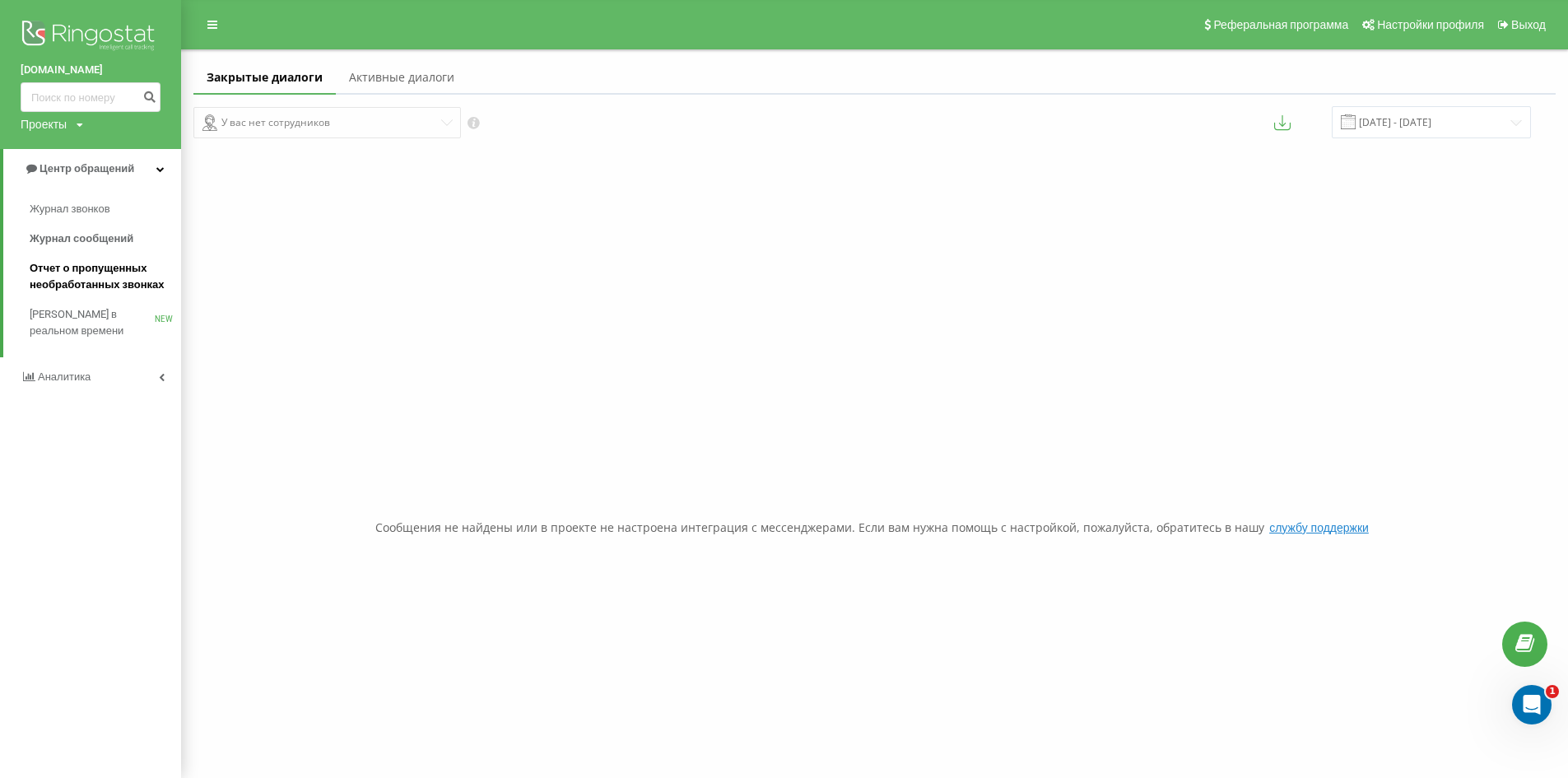
click at [80, 284] on span "Отчет о пропущенных необработанных звонках" at bounding box center [101, 277] width 143 height 33
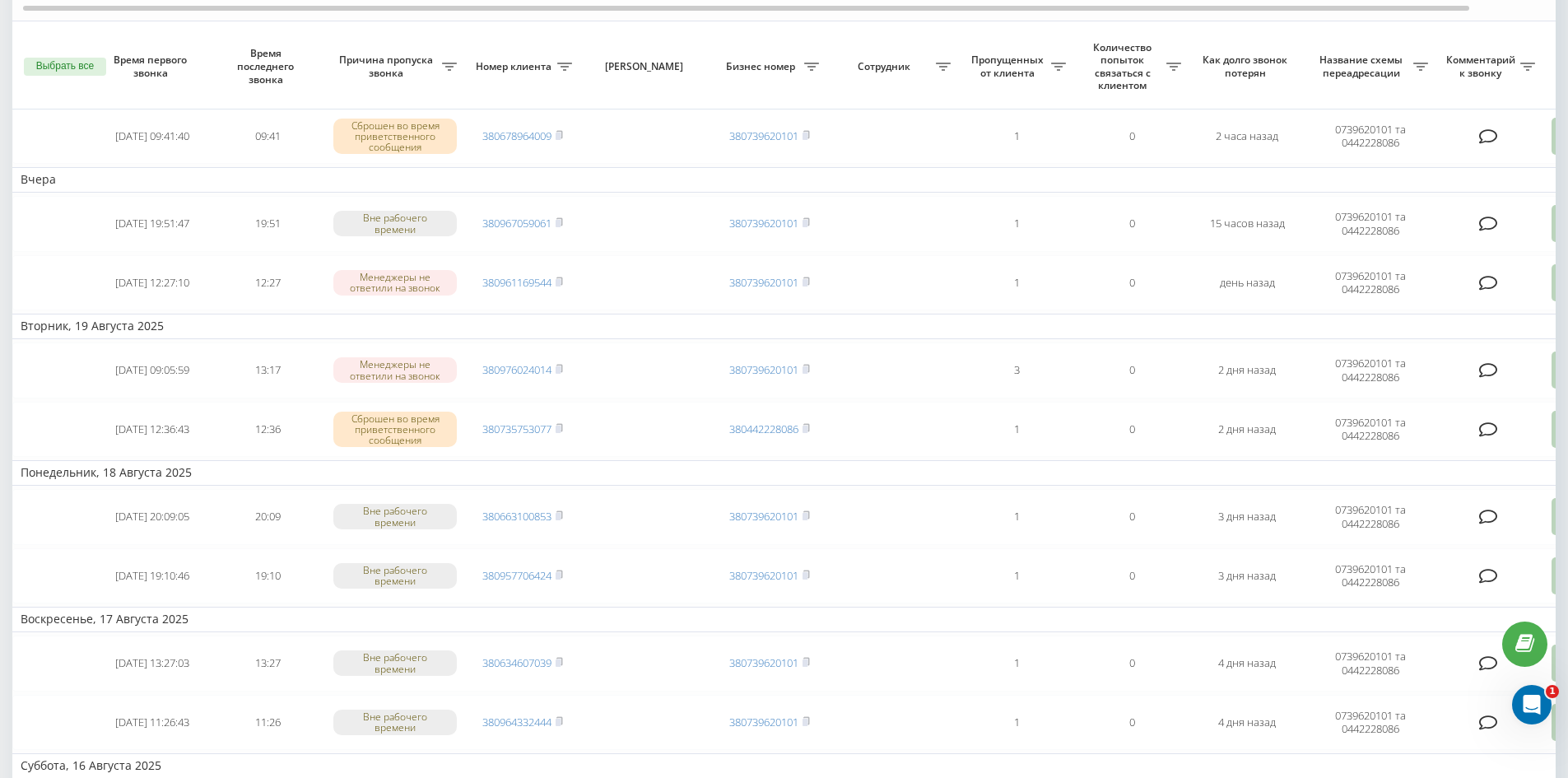
scroll to position [178, 0]
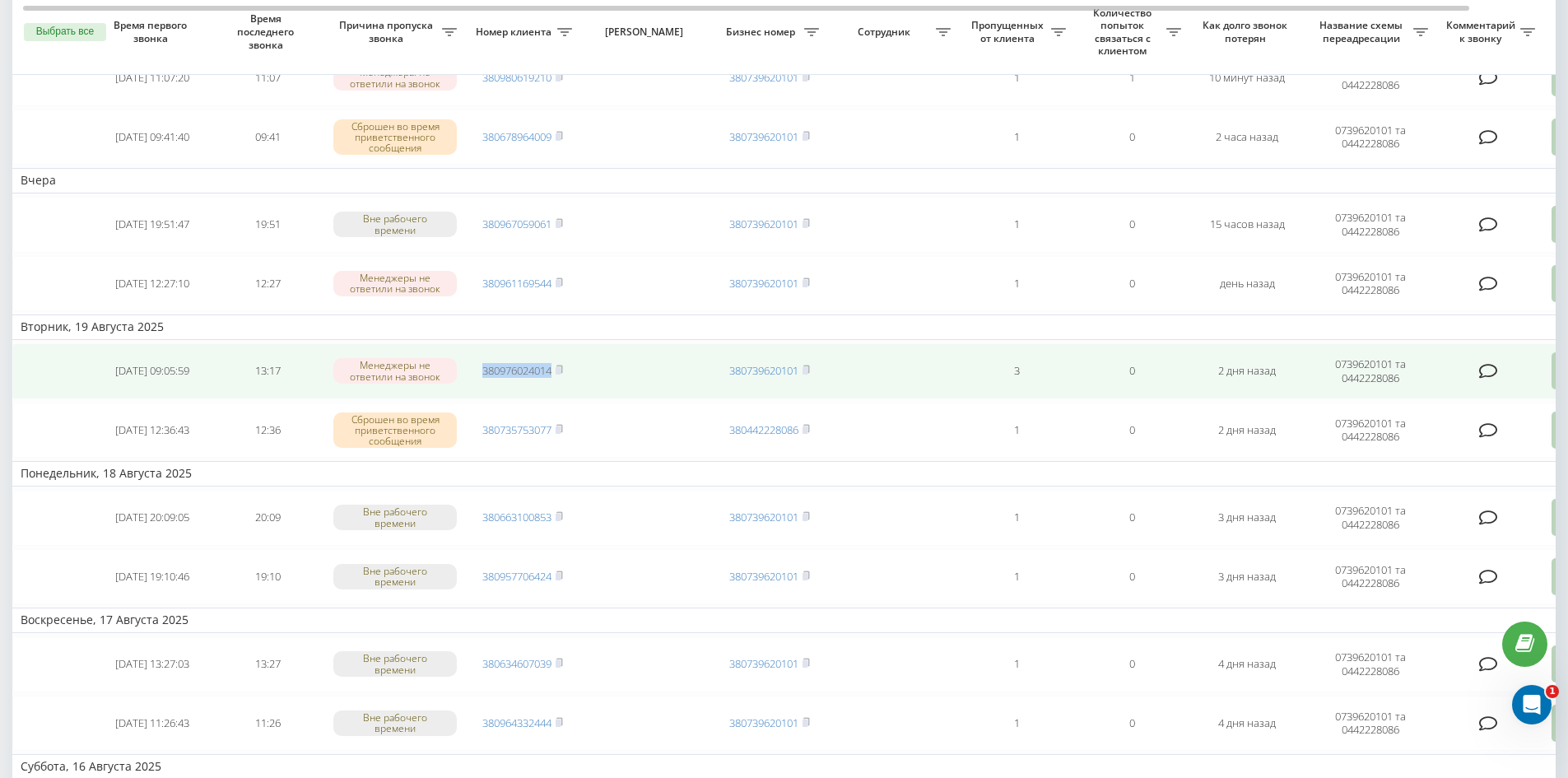
drag, startPoint x: 557, startPoint y: 368, endPoint x: 447, endPoint y: 375, distance: 110.2
click at [447, 375] on tr "2025-08-19 09:05:59 13:17 Менеджеры не ответили на звонок 380976024014 38073962…" at bounding box center [835, 371] width 1646 height 56
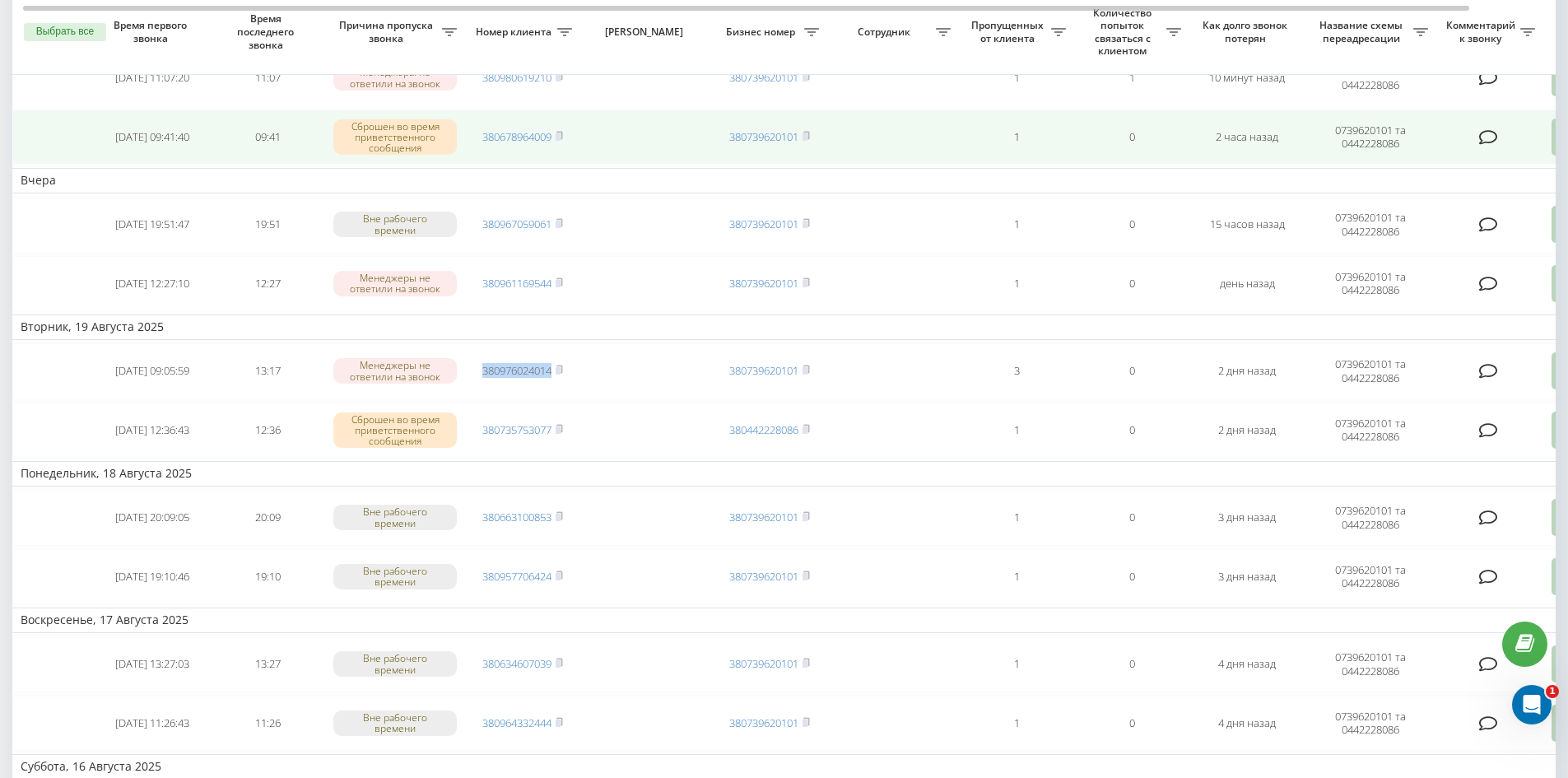
copy tr "Менеджеры не ответили на звонок 380976024014"
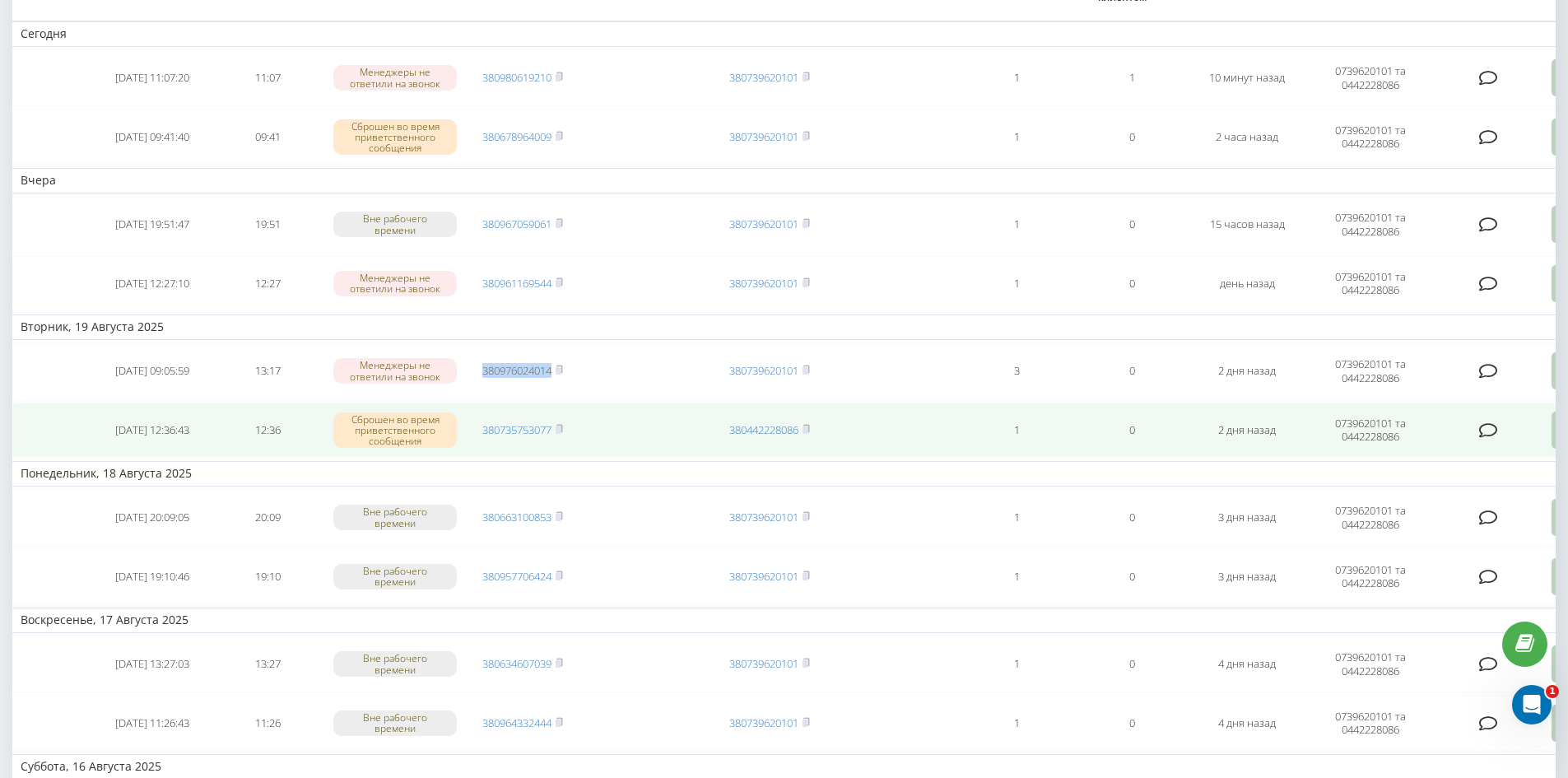
scroll to position [0, 0]
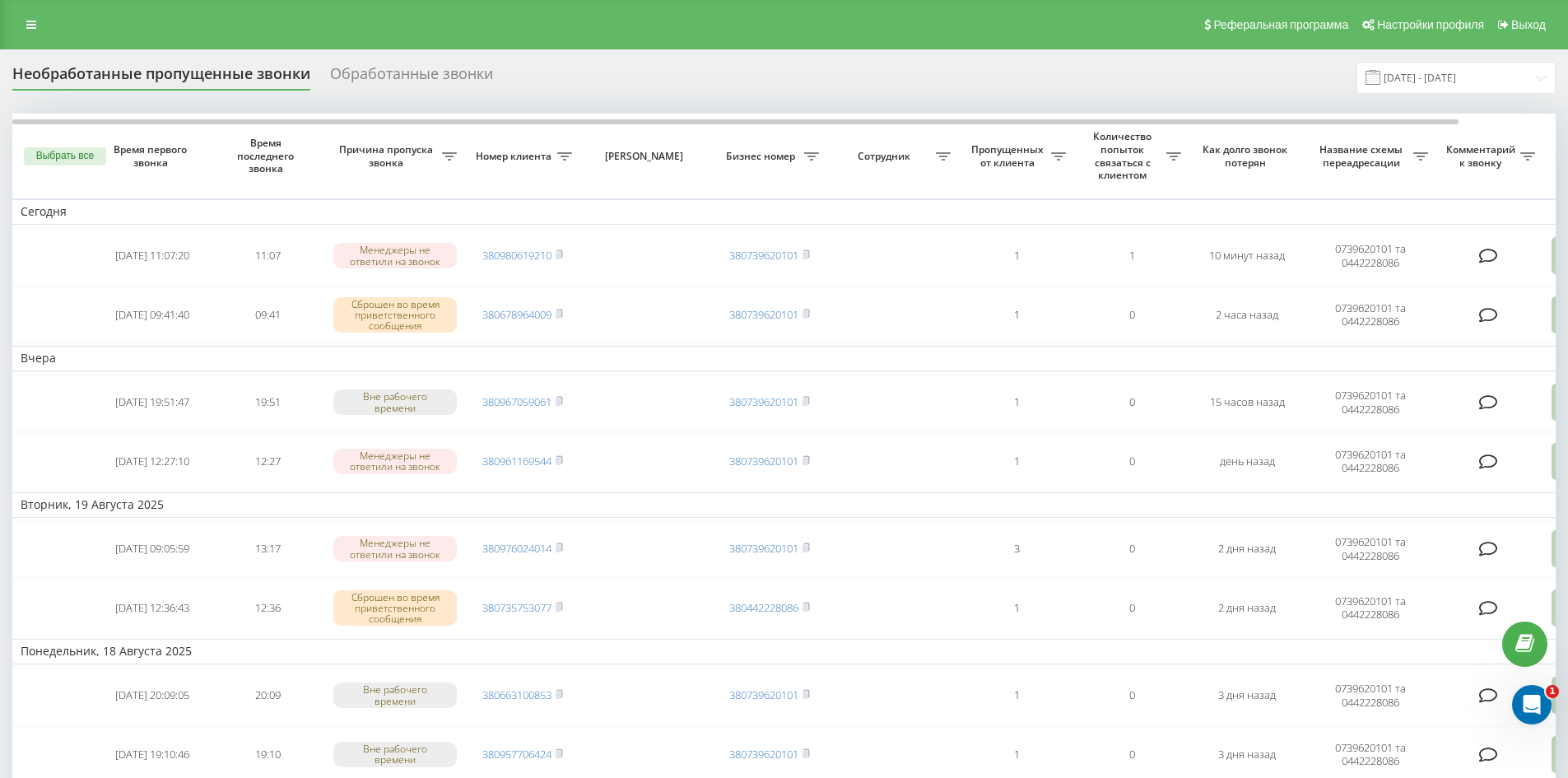
click at [384, 71] on div "Обработанные звонки" at bounding box center [411, 77] width 163 height 25
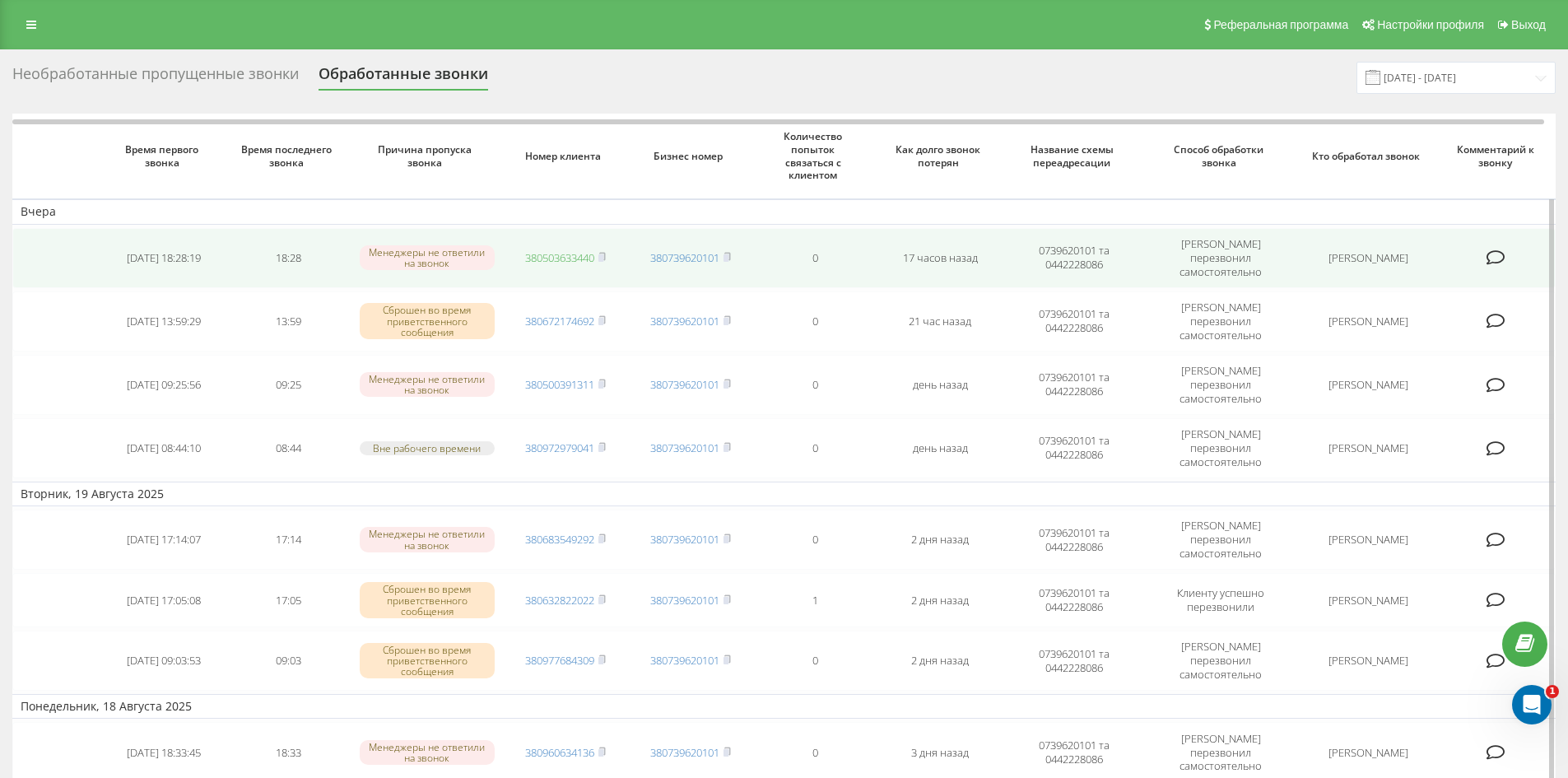
click at [552, 250] on link "380503633440" at bounding box center [559, 257] width 69 height 15
drag, startPoint x: 628, startPoint y: 256, endPoint x: 558, endPoint y: 254, distance: 70.0
click at [519, 256] on tr "2025-08-20 18:28:19 18:28 Менеджеры не ответили на звонок 380503633440 38073962…" at bounding box center [784, 258] width 1543 height 61
click at [609, 247] on td "380503633440" at bounding box center [565, 258] width 125 height 61
click at [602, 254] on rect at bounding box center [601, 258] width 5 height 7
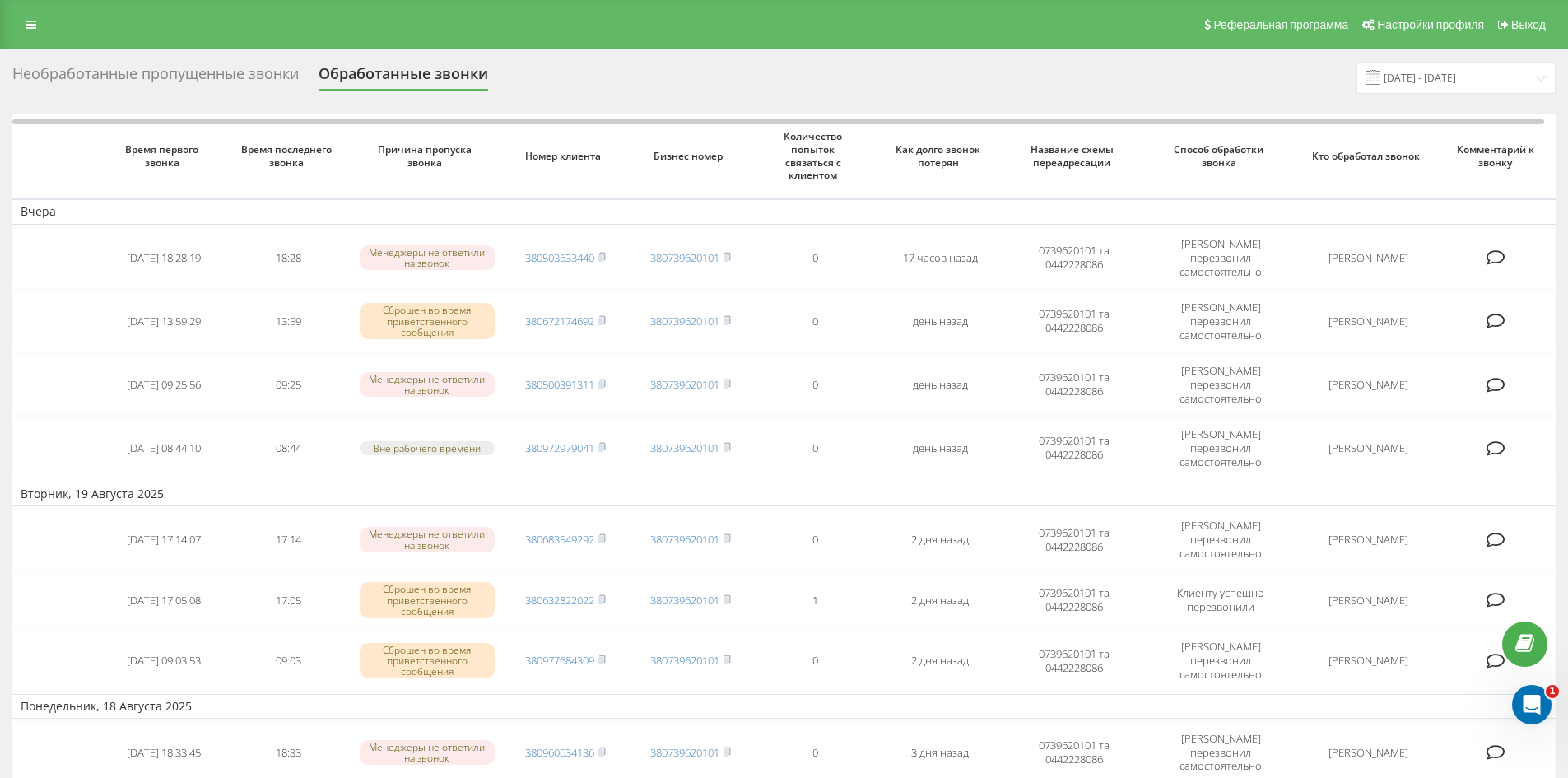
click at [120, 78] on div "Необработанные пропущенные звонки" at bounding box center [155, 77] width 287 height 25
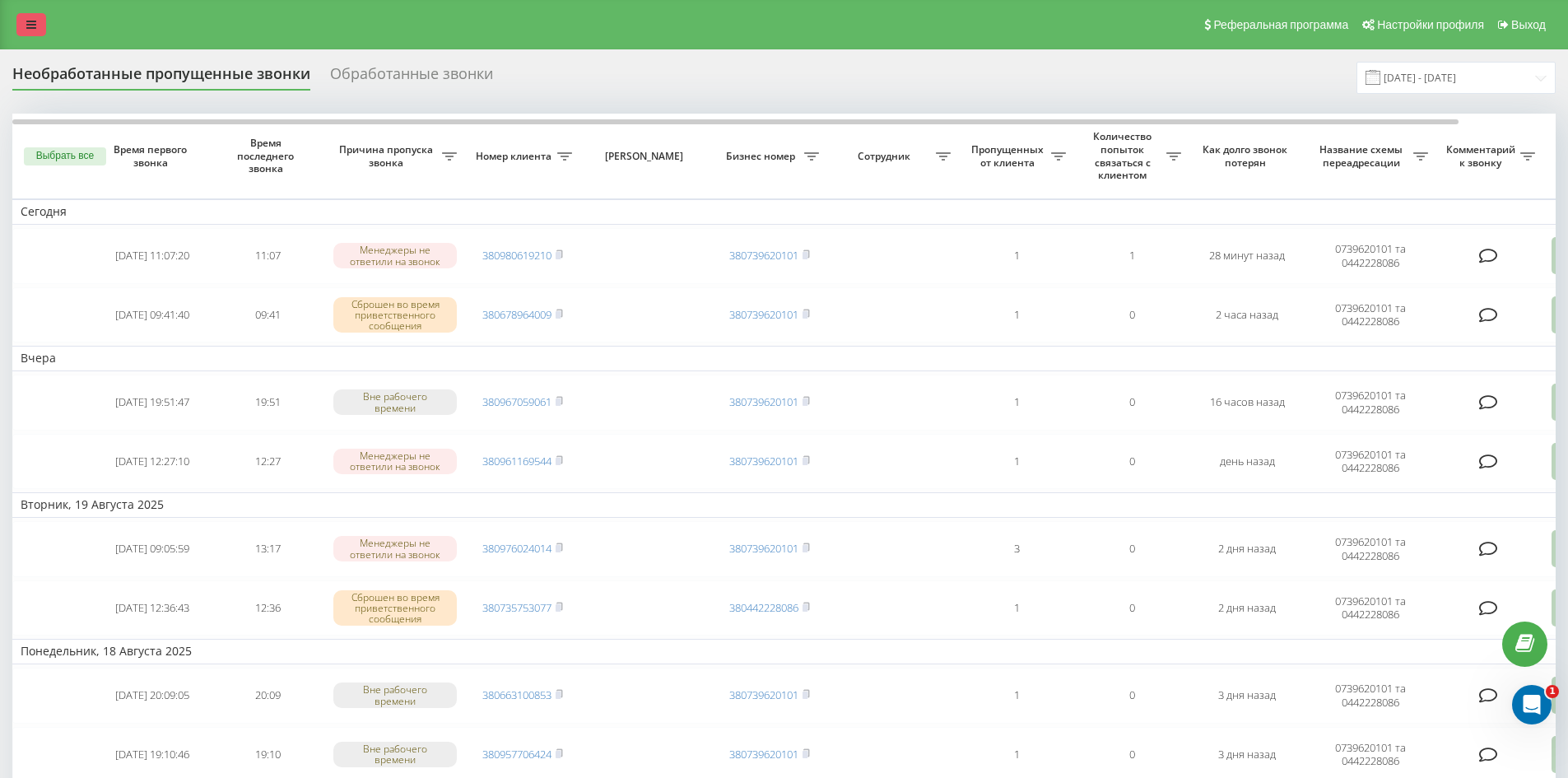
click at [29, 15] on link at bounding box center [32, 25] width 30 height 23
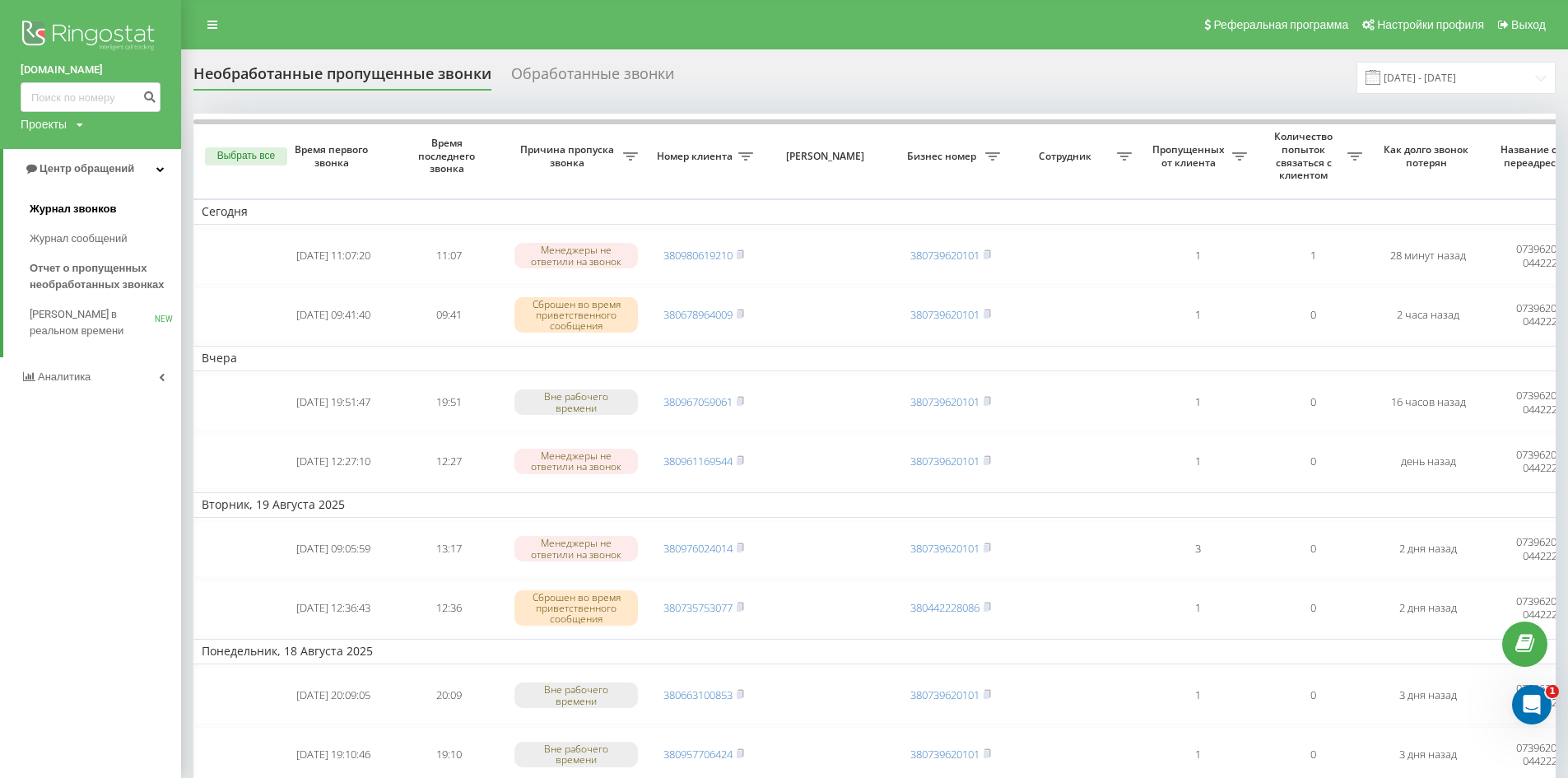
click at [85, 211] on span "Журнал звонков" at bounding box center [73, 209] width 87 height 17
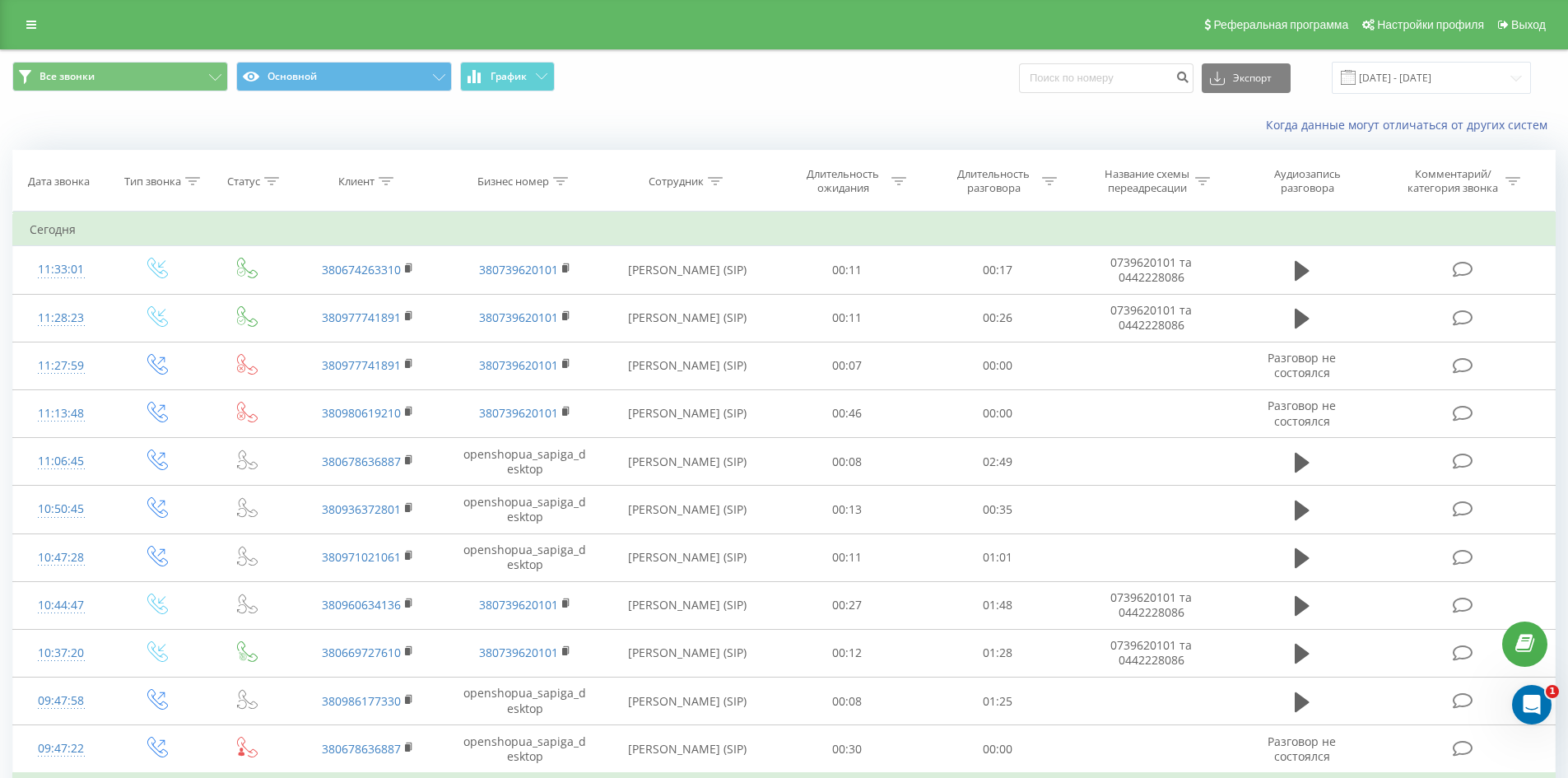
click at [11, 6] on div "Реферальная программа Настройки профиля Выход" at bounding box center [784, 25] width 1568 height 49
click at [19, 27] on link at bounding box center [32, 25] width 30 height 23
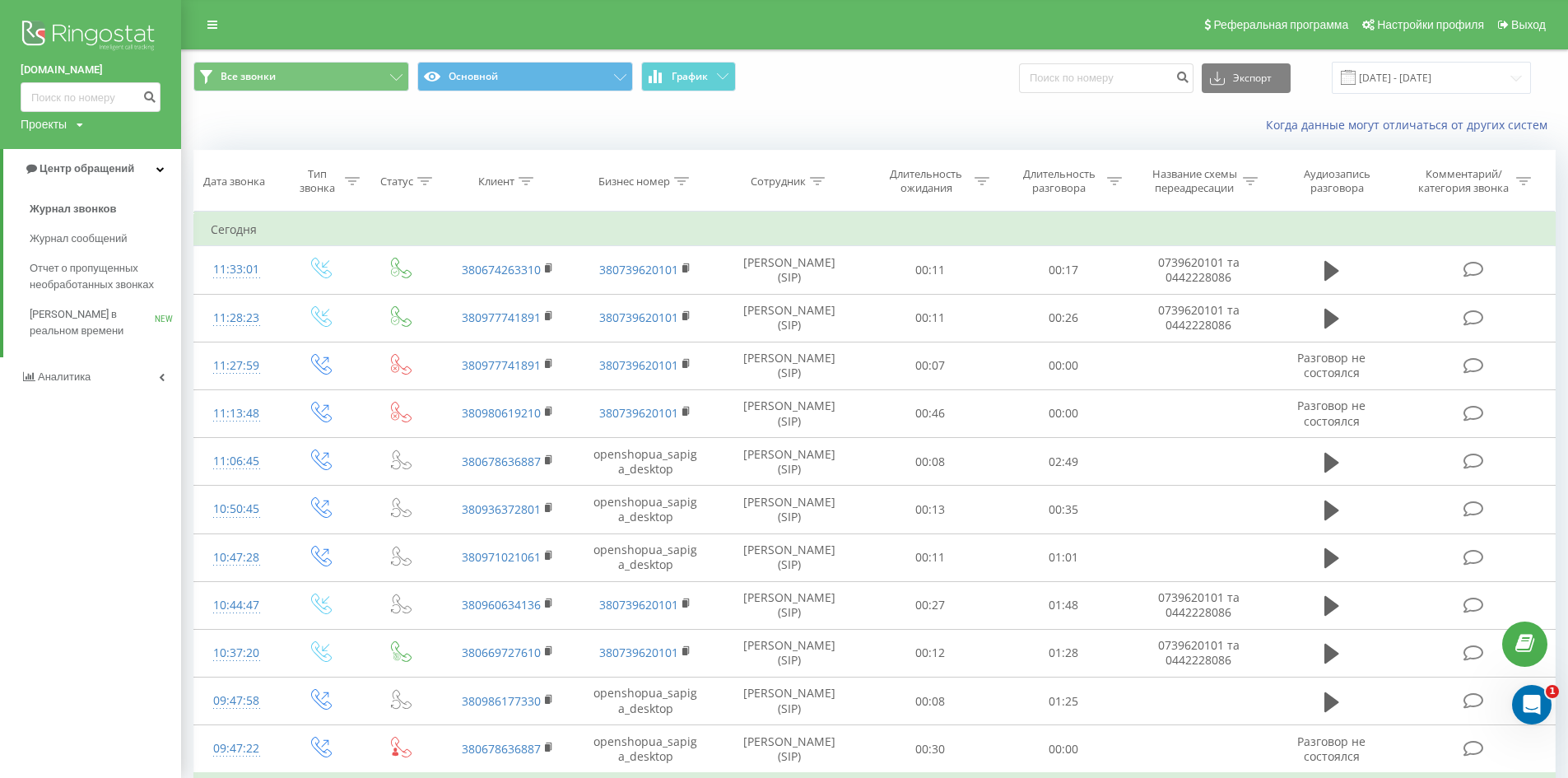
click at [69, 119] on div "Проекты [DOMAIN_NAME]" at bounding box center [51, 124] width 62 height 17
click at [317, 127] on div "Когда данные могут отличаться от других систем" at bounding box center [874, 125] width 1386 height 39
click at [205, 24] on link at bounding box center [212, 25] width 30 height 23
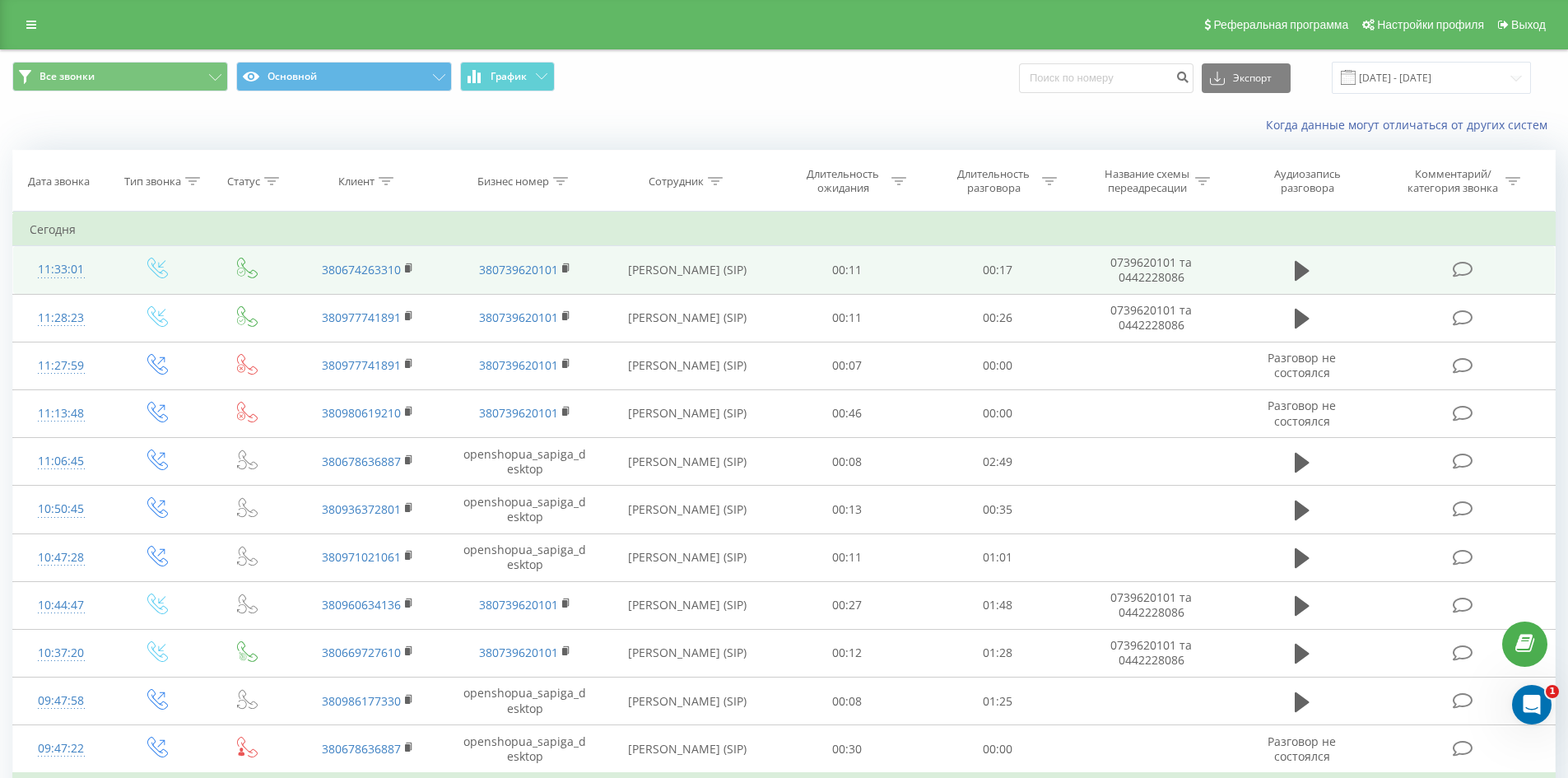
click at [1288, 275] on td at bounding box center [1301, 270] width 145 height 47
click at [1297, 269] on icon at bounding box center [1301, 271] width 15 height 20
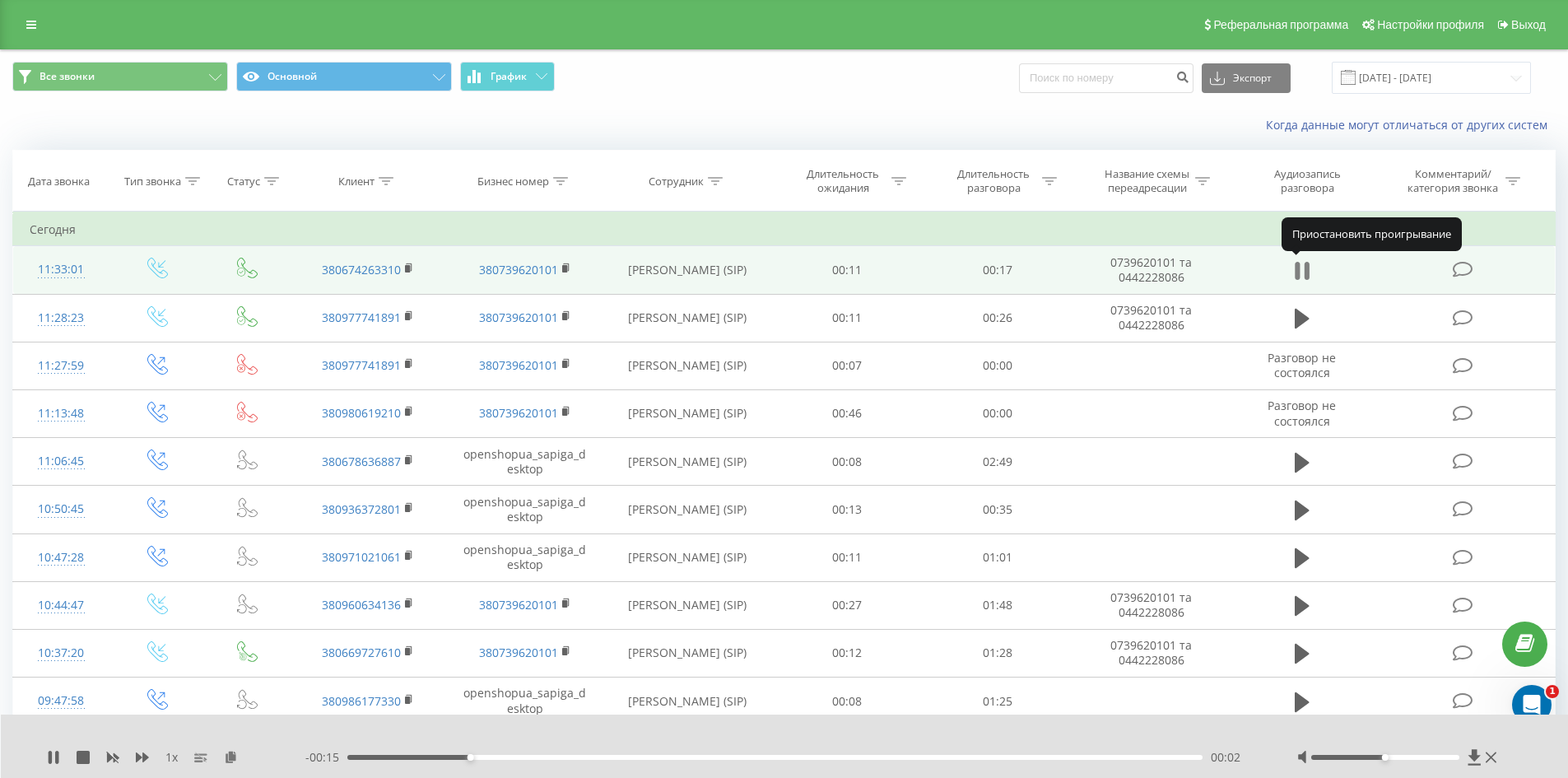
click at [1302, 269] on icon at bounding box center [1301, 271] width 15 height 23
click at [1448, 27] on span "Настройки профиля" at bounding box center [1430, 25] width 107 height 13
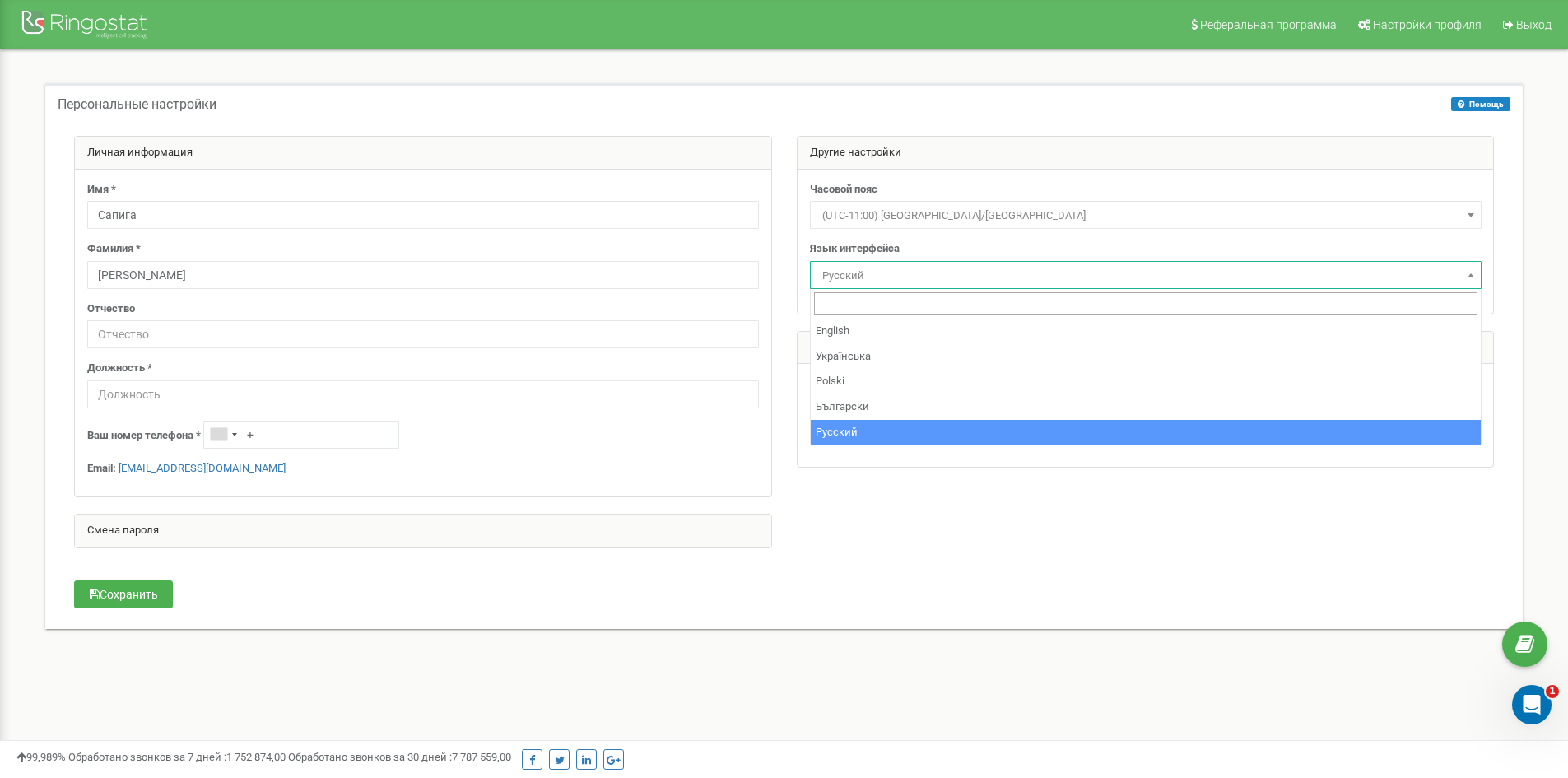
click at [1117, 280] on span "Русский" at bounding box center [1145, 275] width 660 height 23
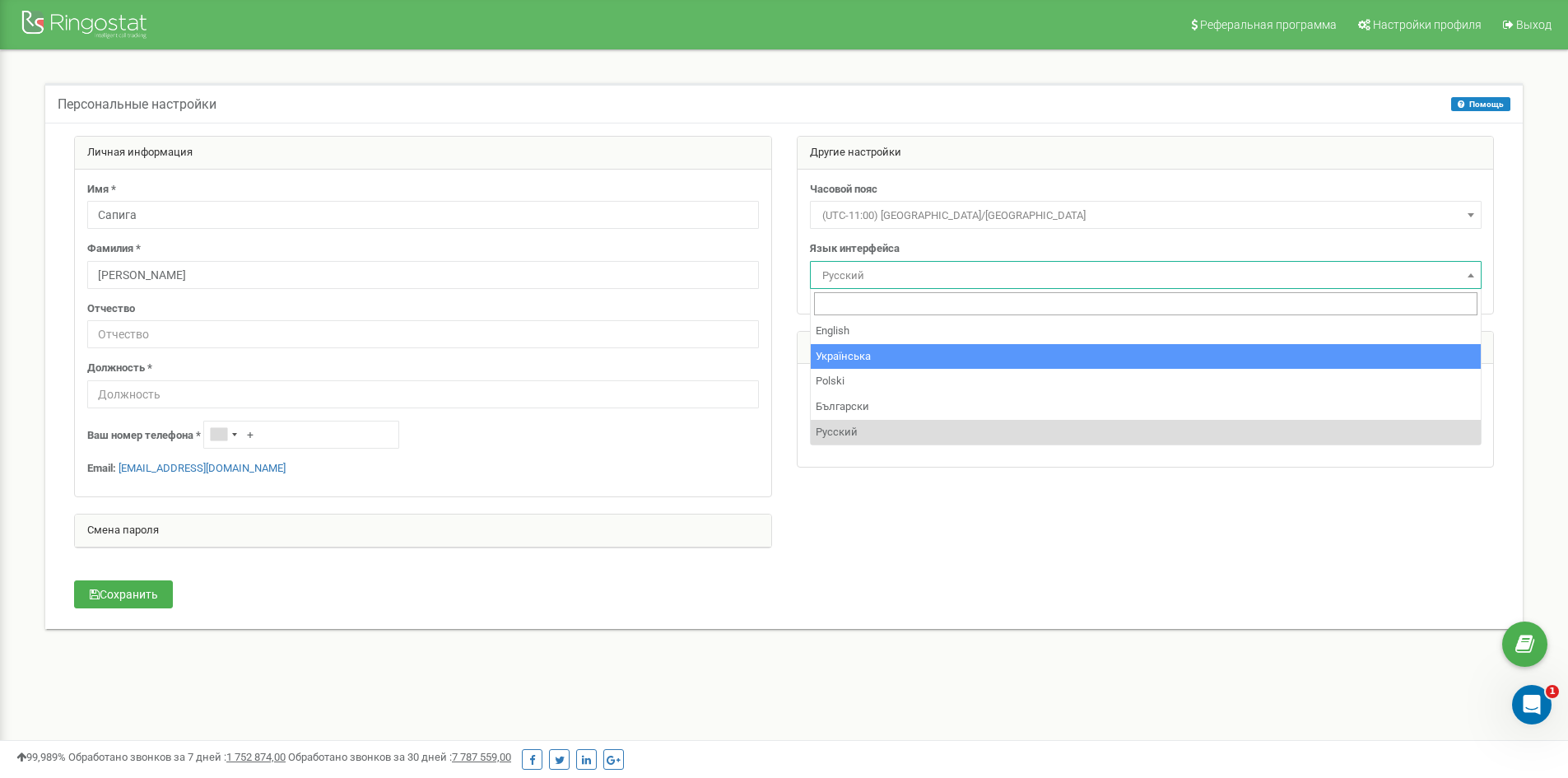
select select "ukr"
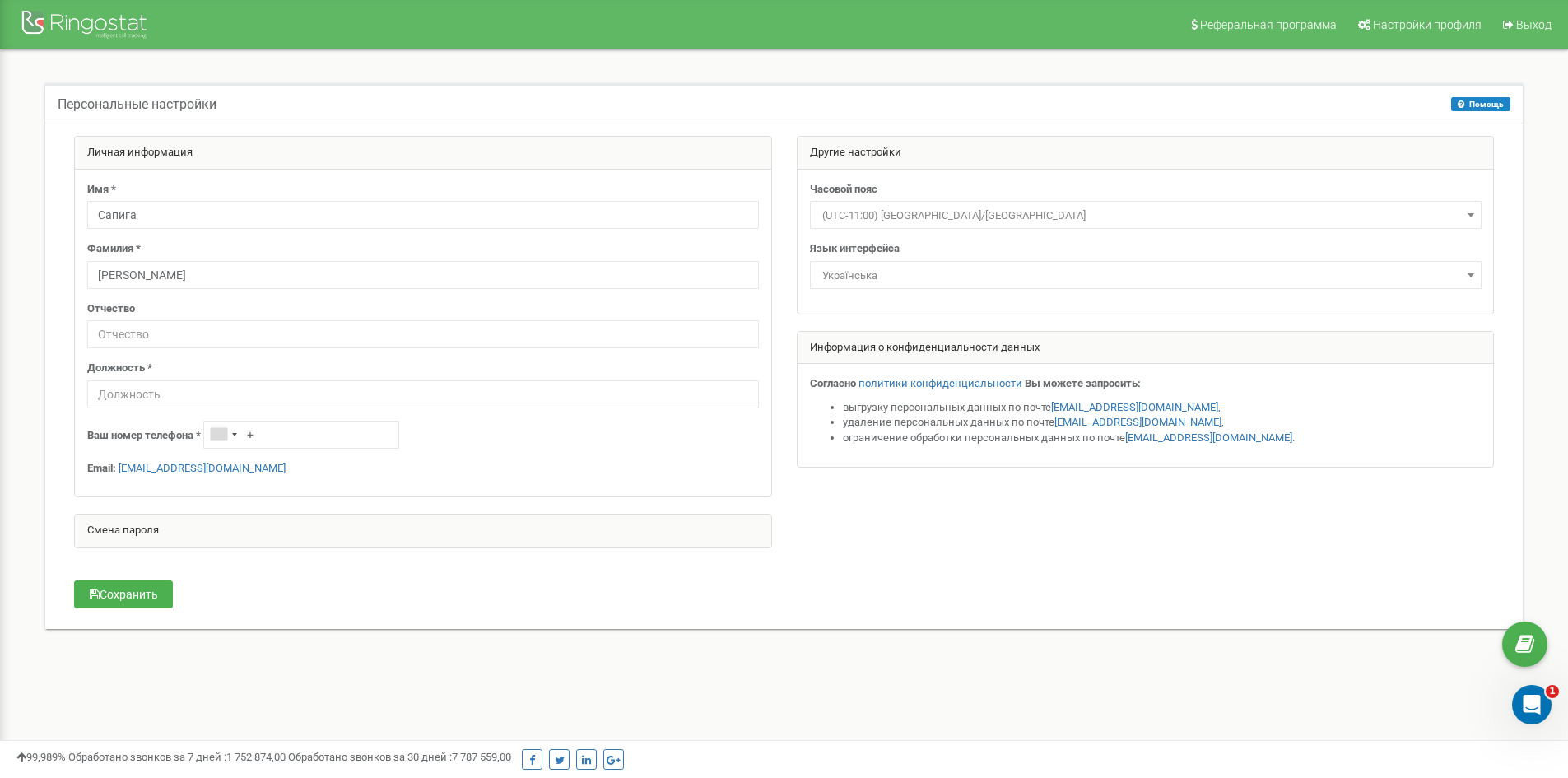
click at [837, 550] on div at bounding box center [783, 350] width 1444 height 429
click at [481, 393] on input "text" at bounding box center [423, 395] width 672 height 28
click at [495, 551] on div "Личная информация Имя * Сапига Фамилия * Евгений Отчество Должность * + Email: …" at bounding box center [423, 350] width 723 height 429
